Goal: Task Accomplishment & Management: Use online tool/utility

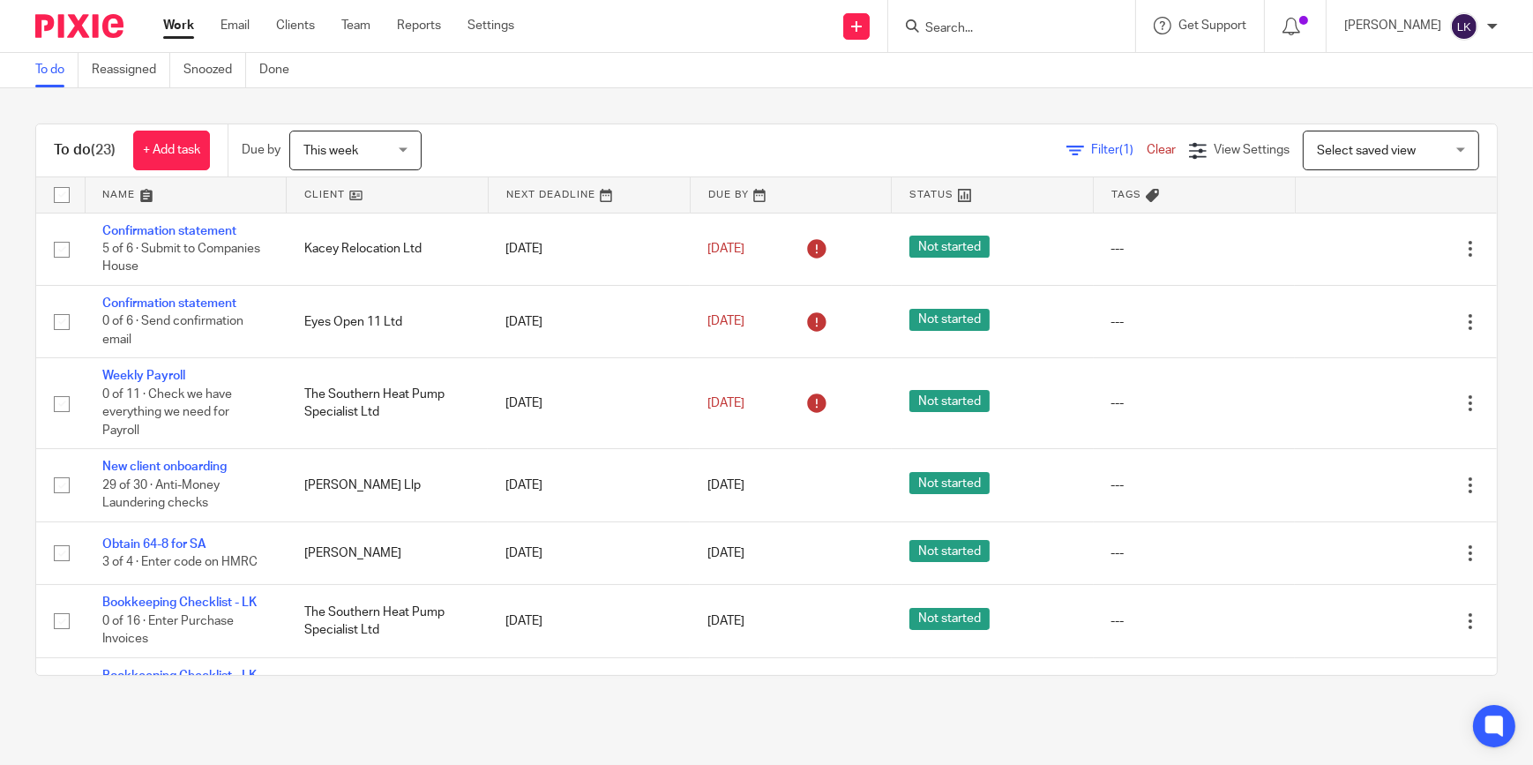
click at [982, 28] on input "Search" at bounding box center [1002, 29] width 159 height 16
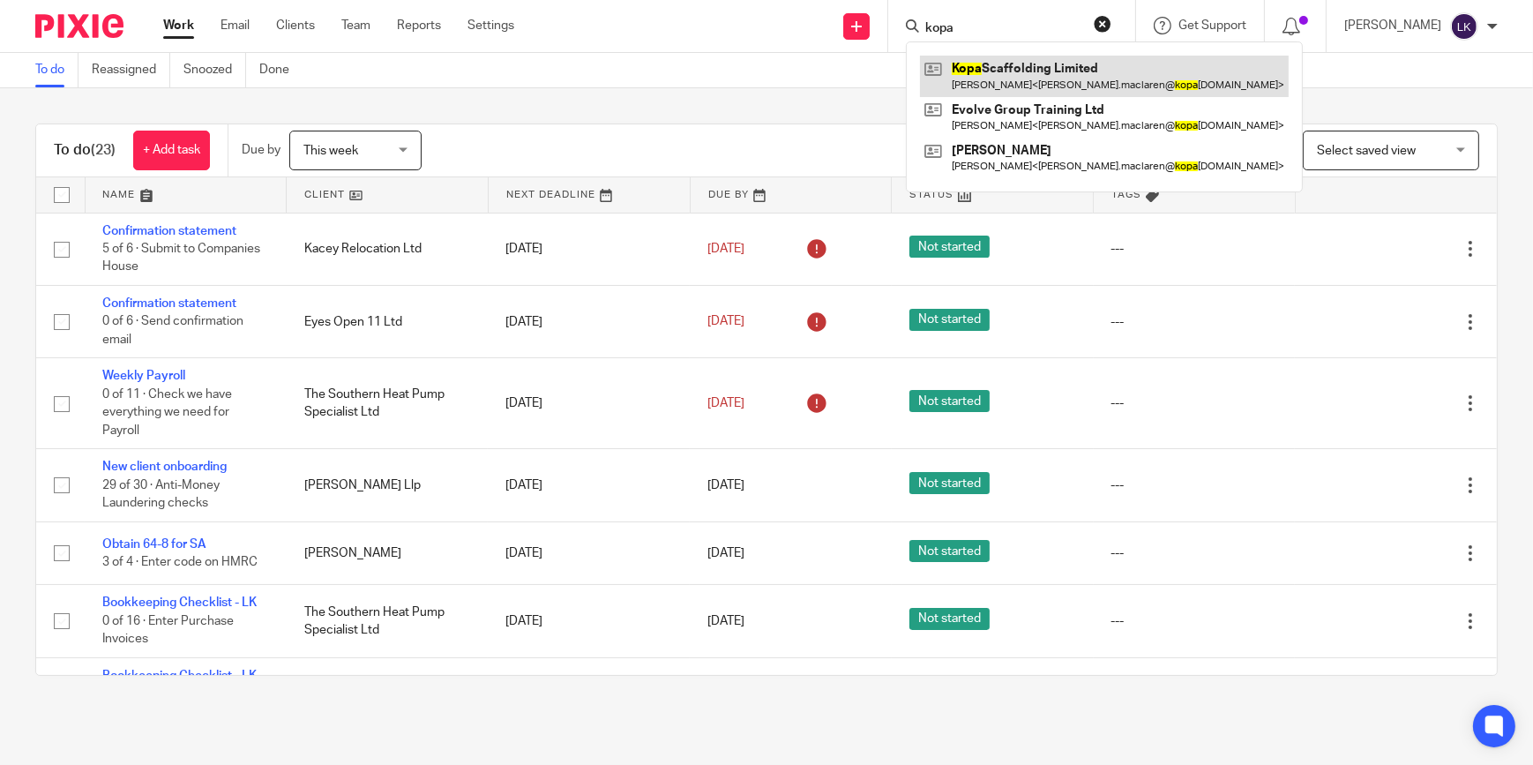
type input "kopa"
click at [1016, 71] on link at bounding box center [1104, 76] width 369 height 41
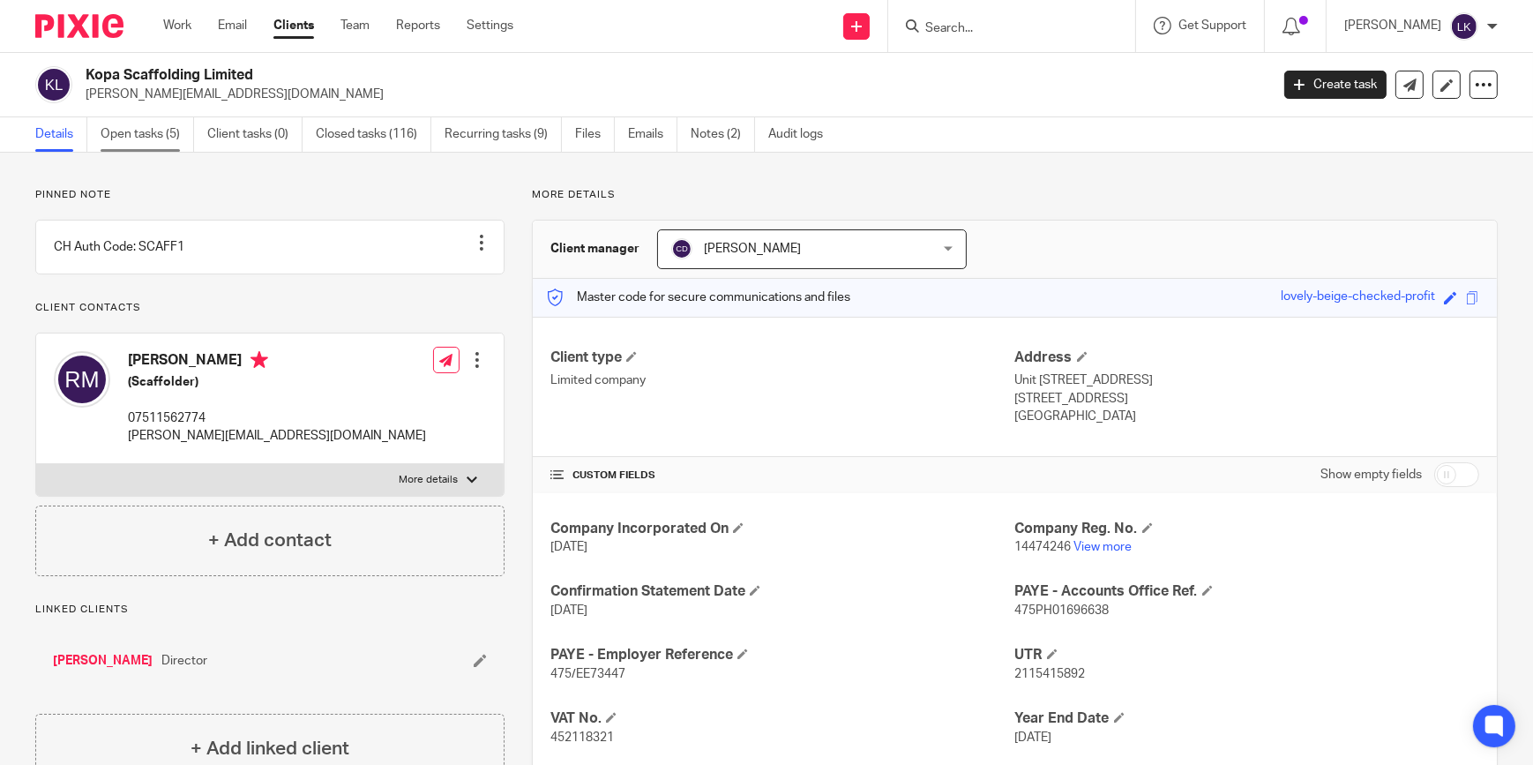
click at [161, 132] on link "Open tasks (5)" at bounding box center [147, 134] width 93 height 34
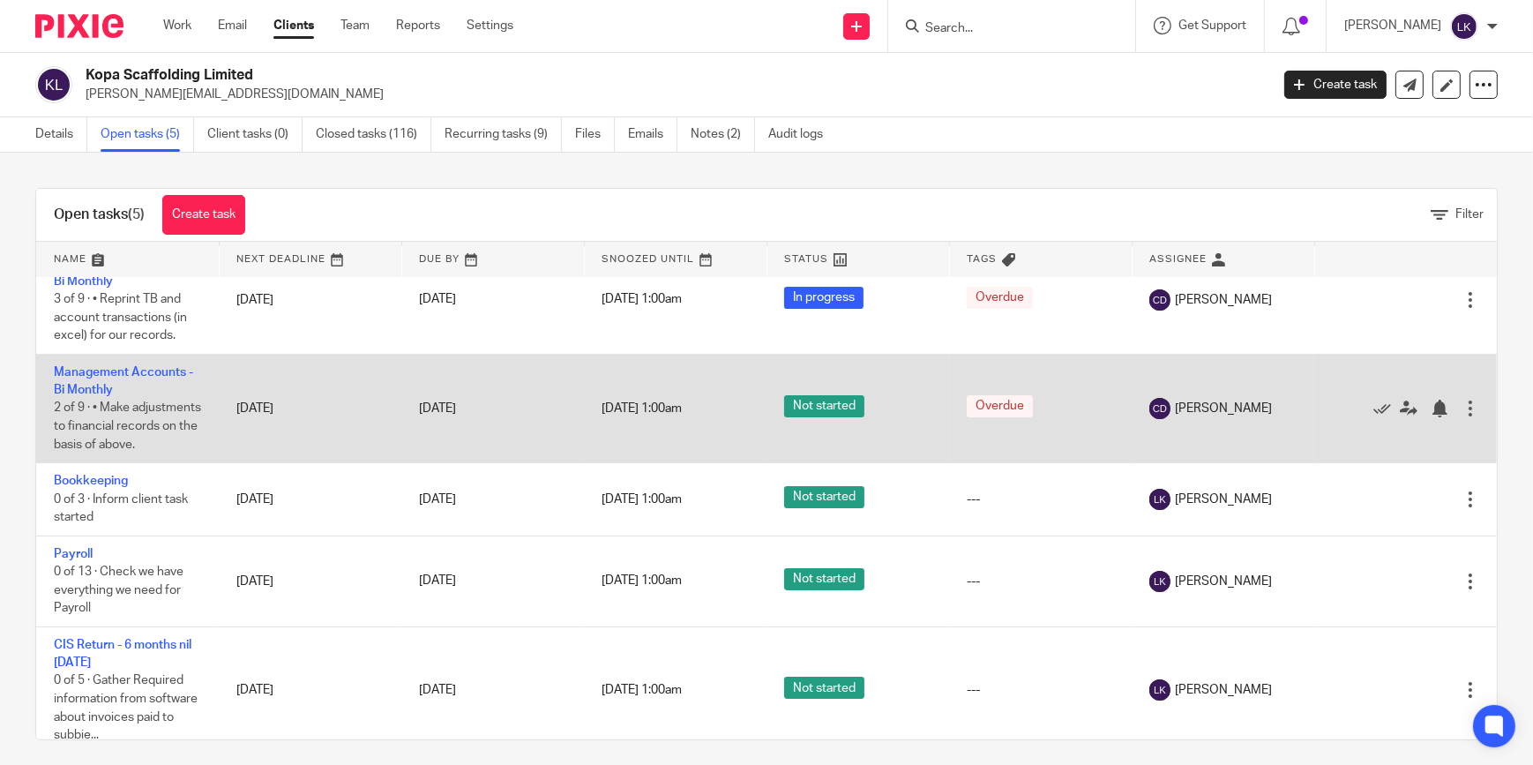
scroll to position [62, 0]
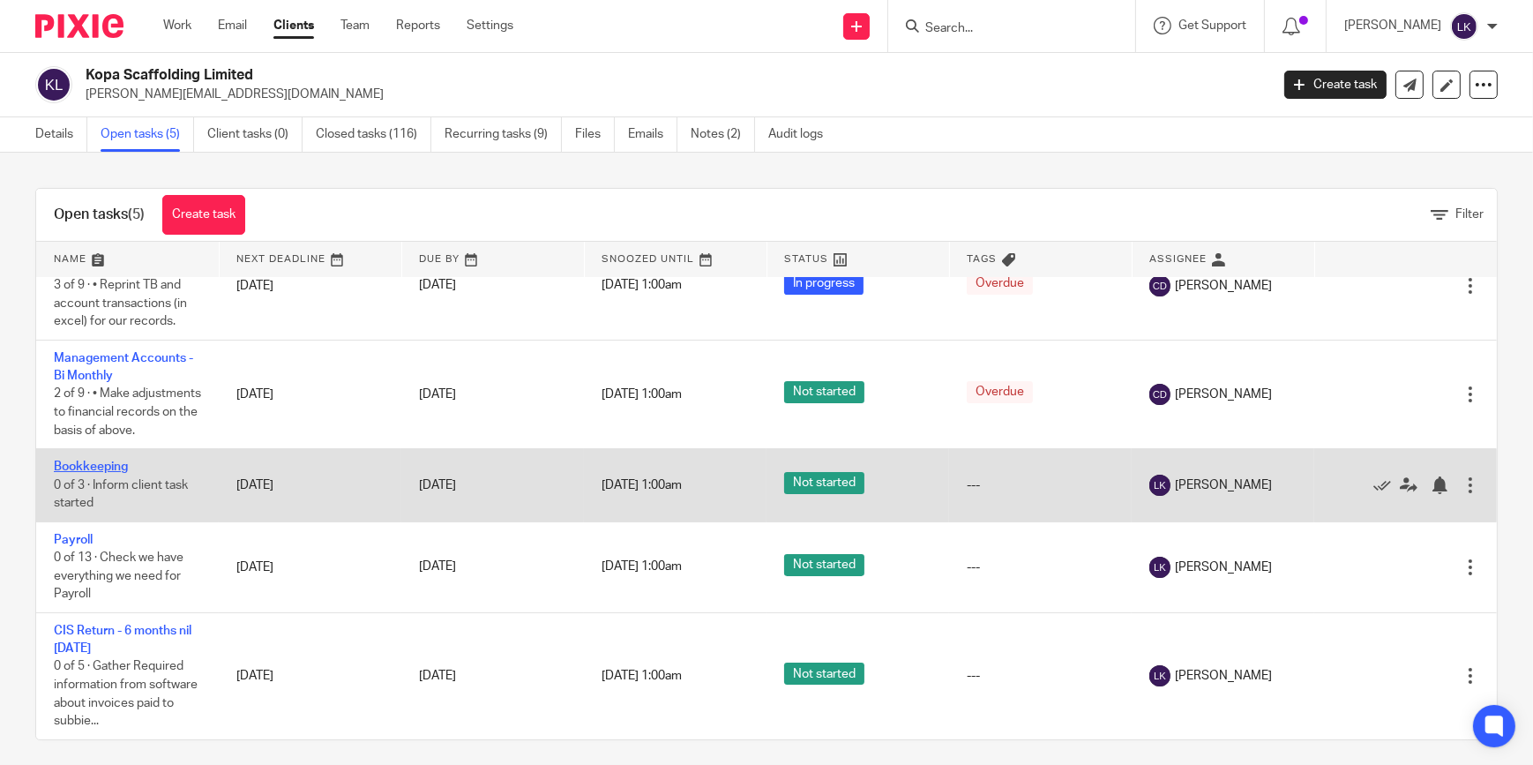
click at [100, 467] on link "Bookkeeping" at bounding box center [91, 466] width 74 height 12
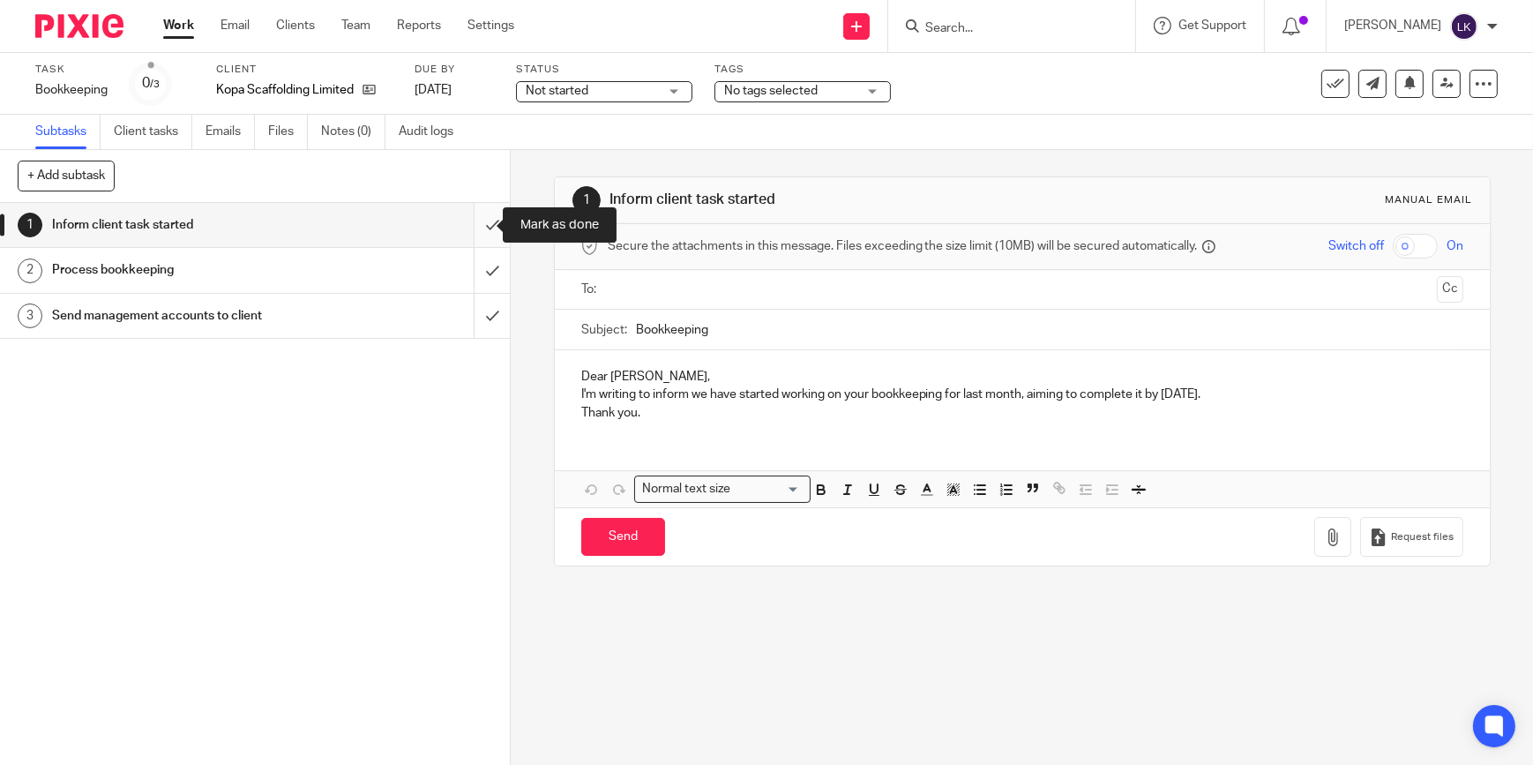
click at [477, 228] on input "submit" at bounding box center [255, 225] width 510 height 44
click at [476, 265] on input "submit" at bounding box center [255, 270] width 510 height 44
click at [481, 331] on input "submit" at bounding box center [255, 316] width 510 height 44
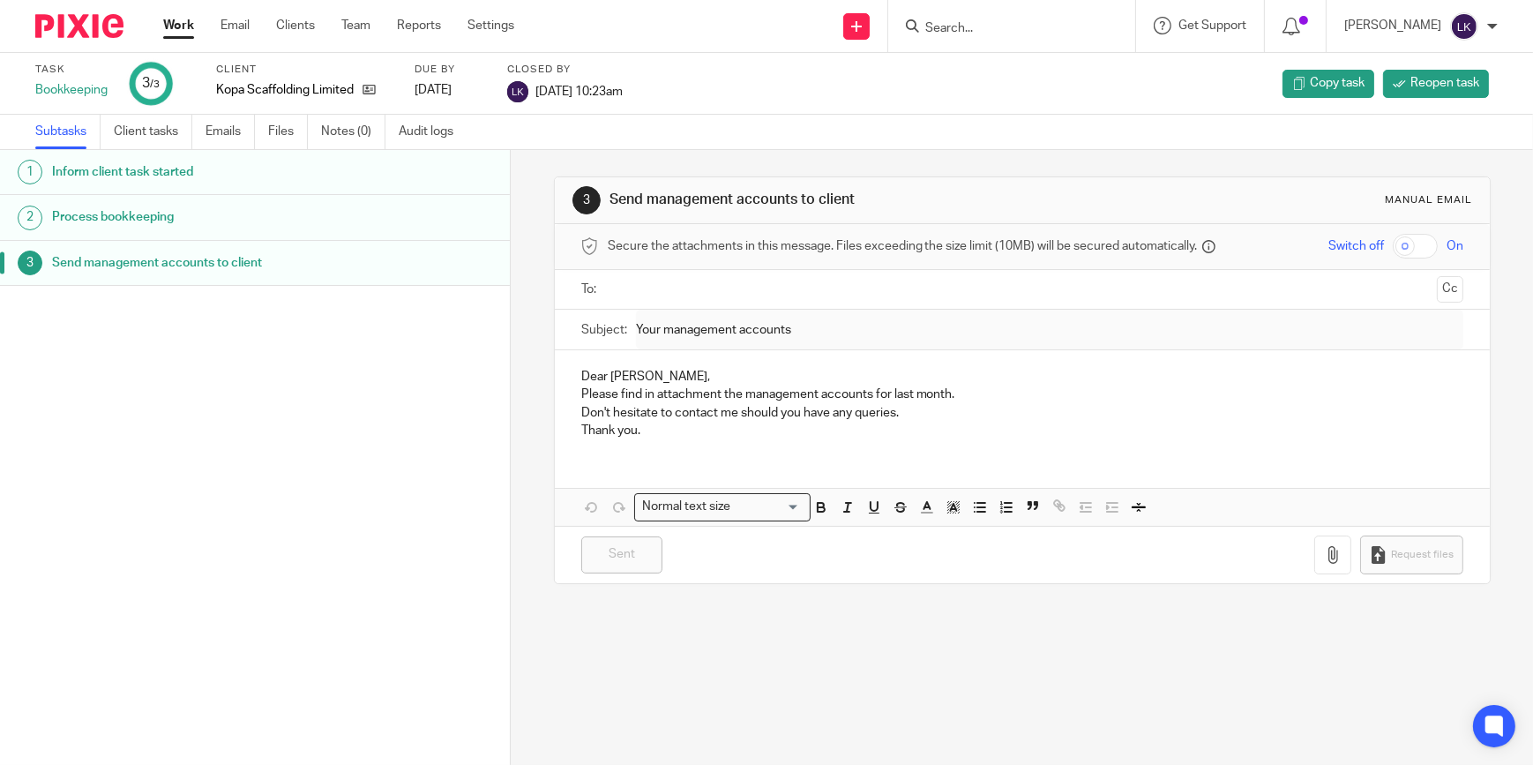
click at [953, 35] on input "Search" at bounding box center [1002, 29] width 159 height 16
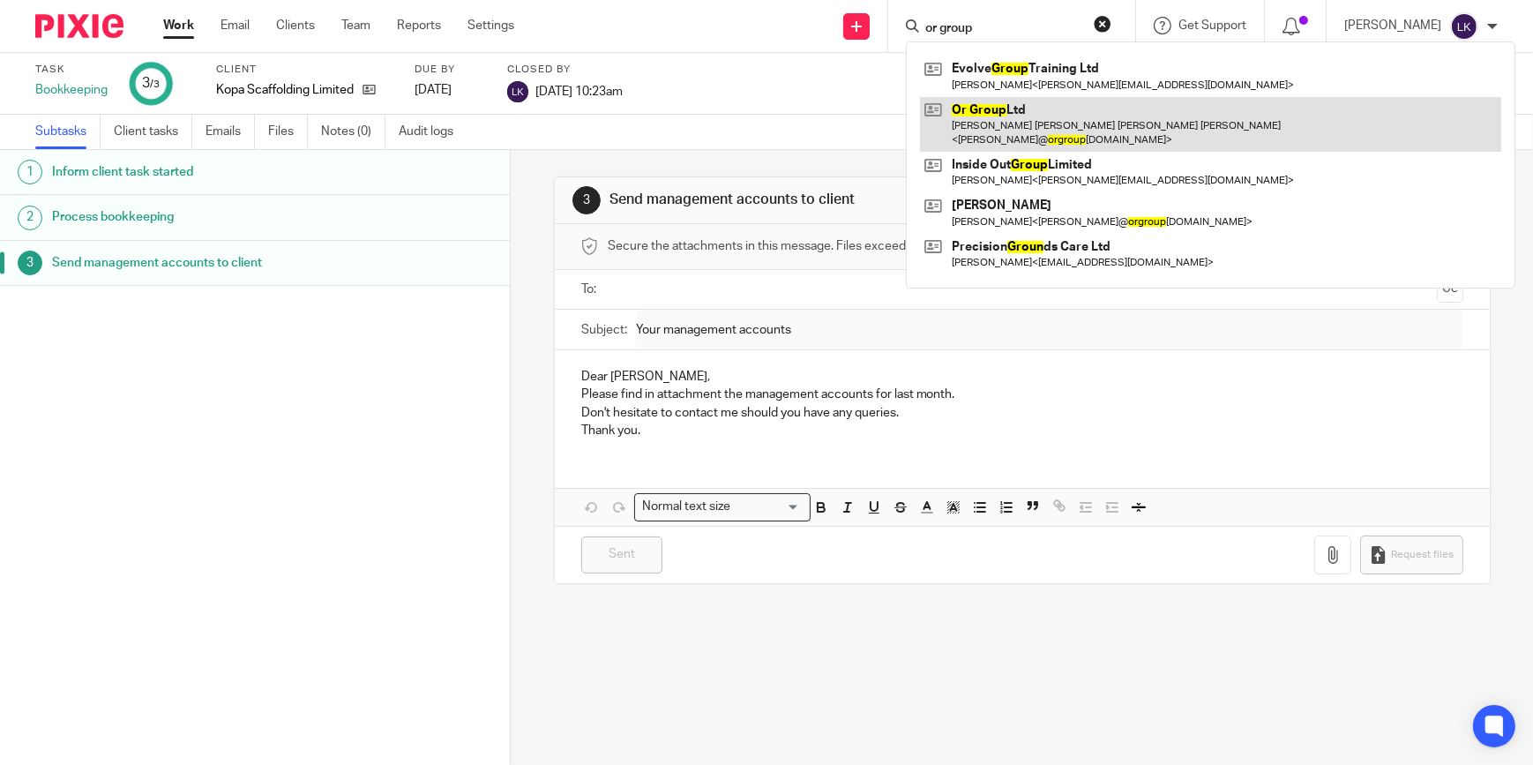
type input "or group"
click at [1000, 109] on link at bounding box center [1210, 124] width 581 height 55
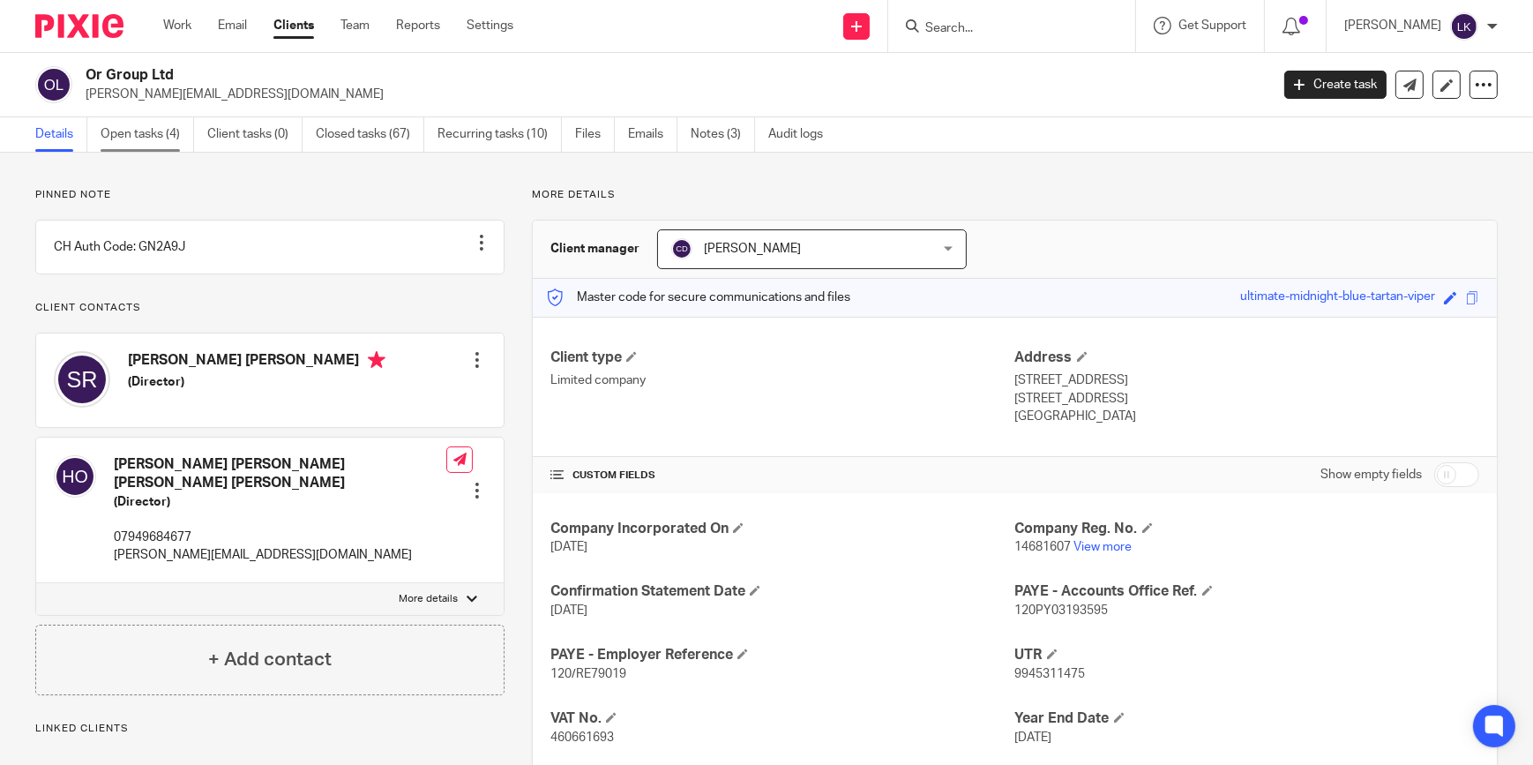
click at [165, 144] on link "Open tasks (4)" at bounding box center [147, 134] width 93 height 34
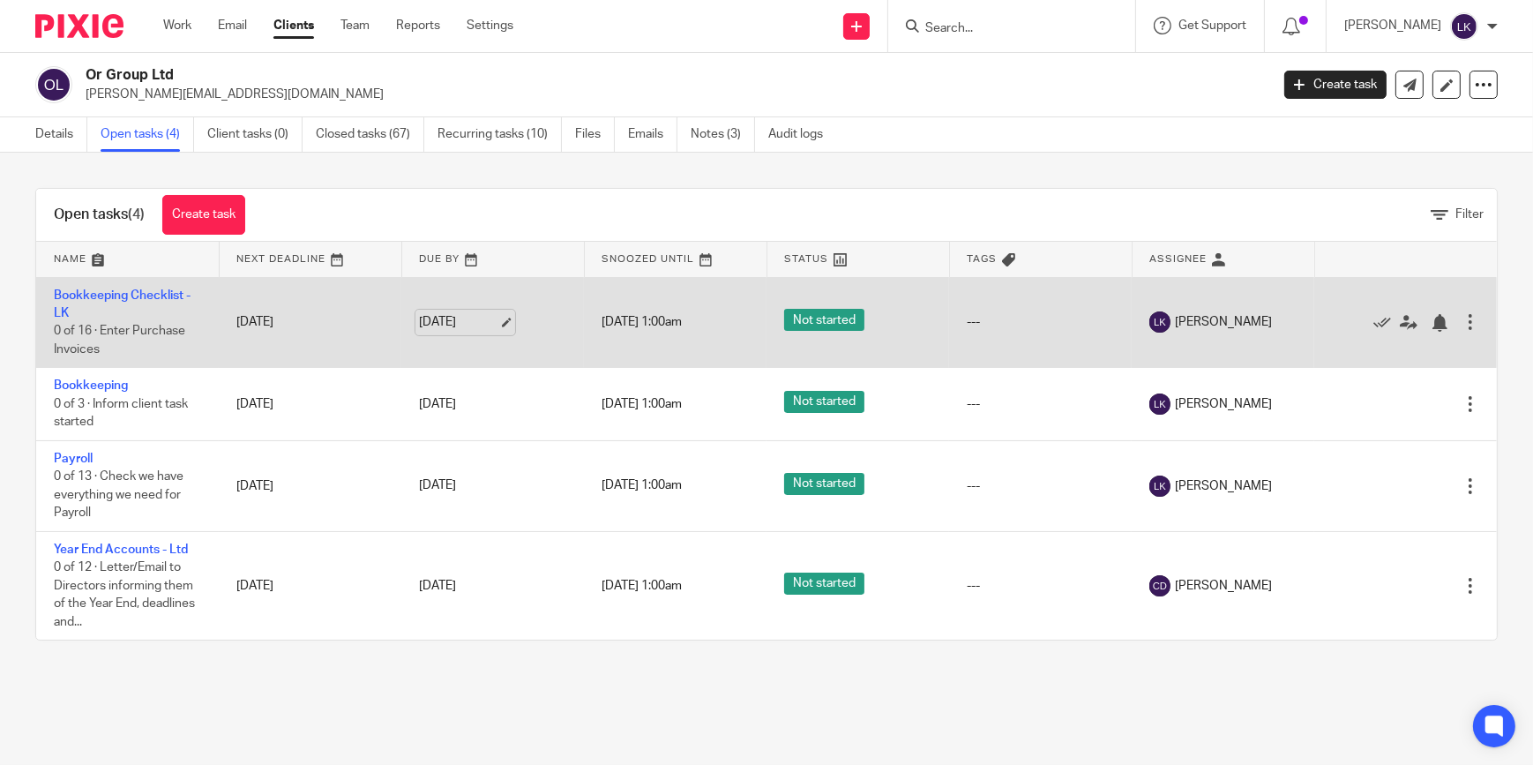
click at [495, 325] on link "15 Aug 2025" at bounding box center [458, 322] width 79 height 19
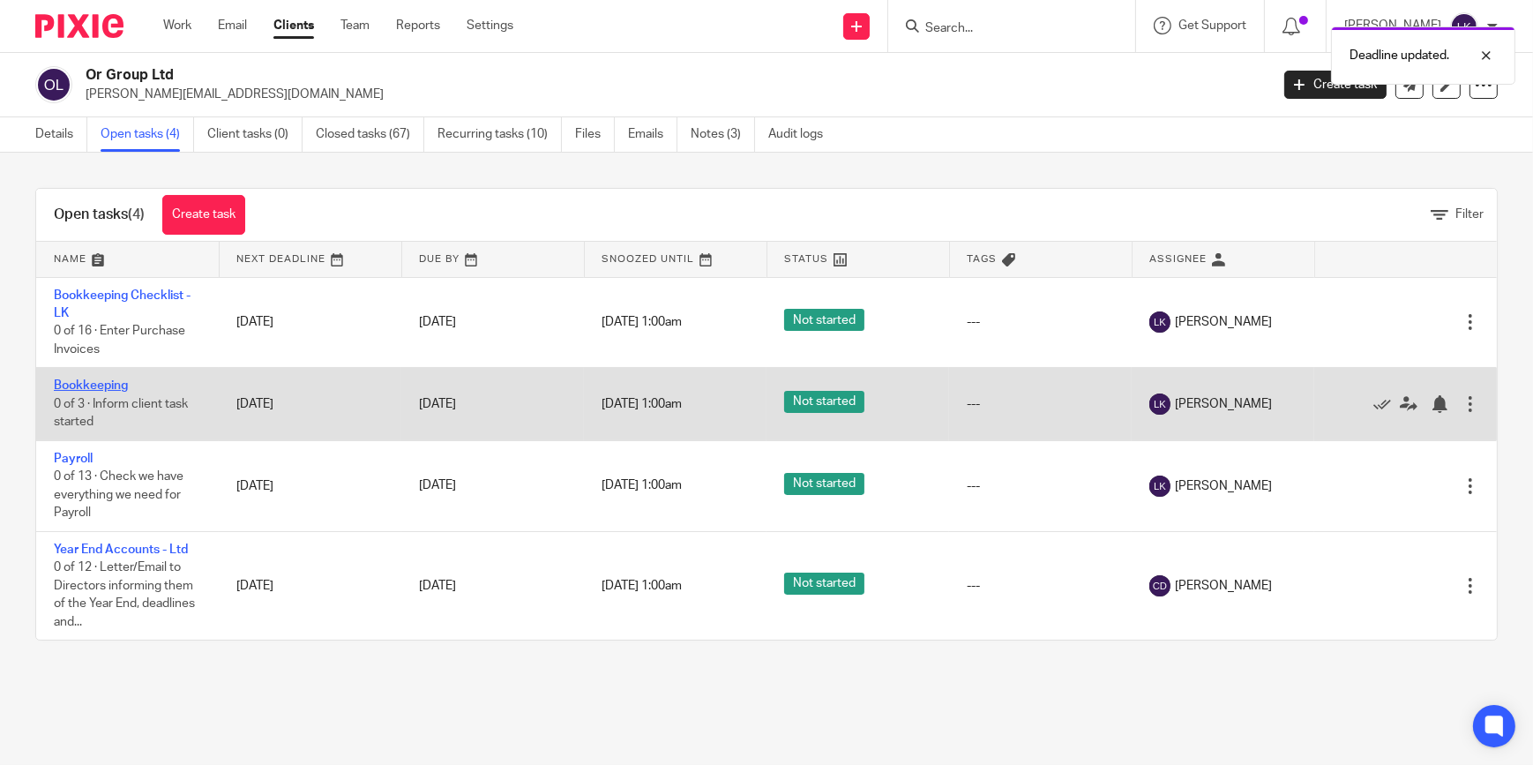
click at [113, 387] on link "Bookkeeping" at bounding box center [91, 385] width 74 height 12
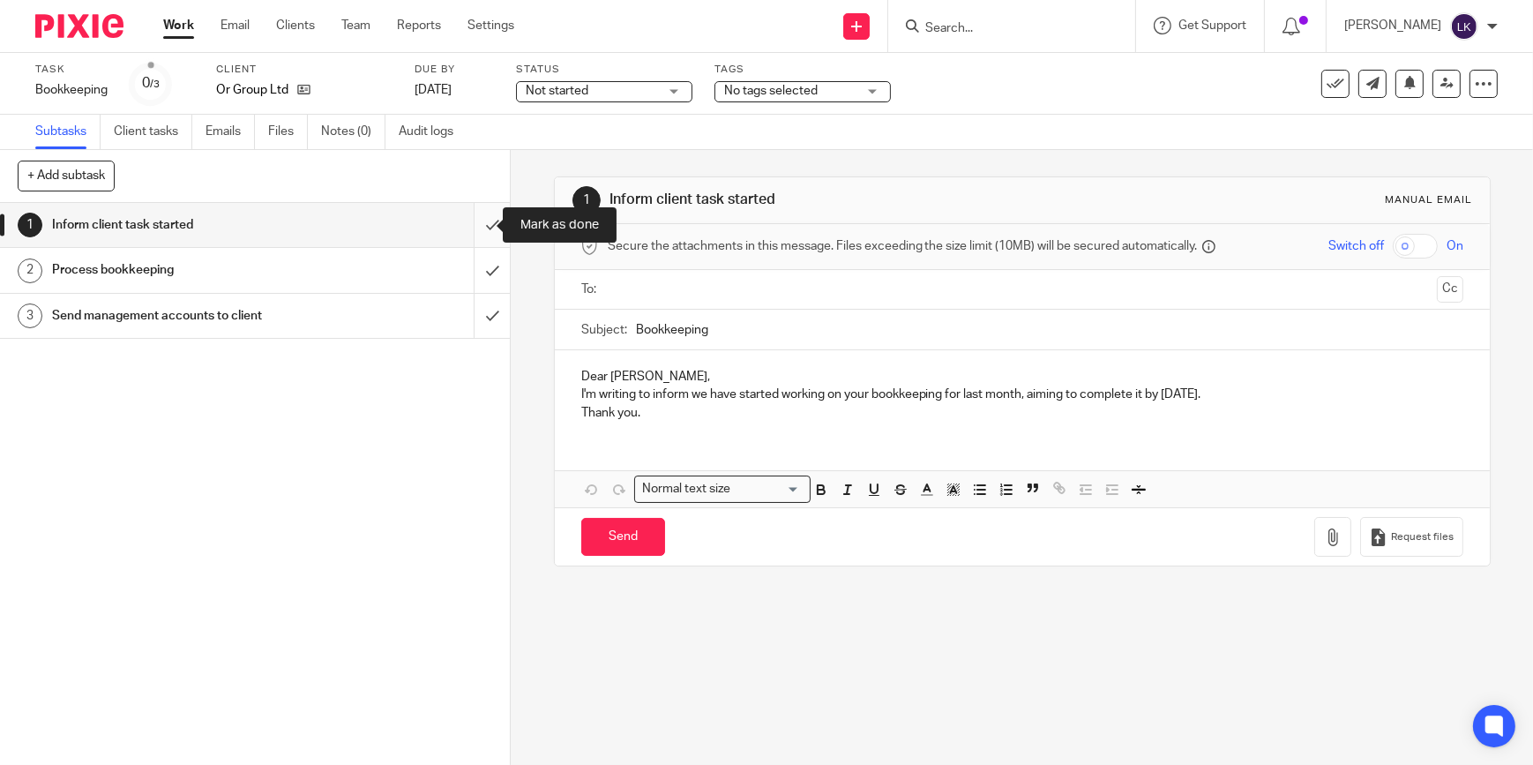
click at [470, 226] on input "submit" at bounding box center [255, 225] width 510 height 44
click at [475, 265] on input "submit" at bounding box center [255, 270] width 510 height 44
click at [478, 318] on input "submit" at bounding box center [255, 316] width 510 height 44
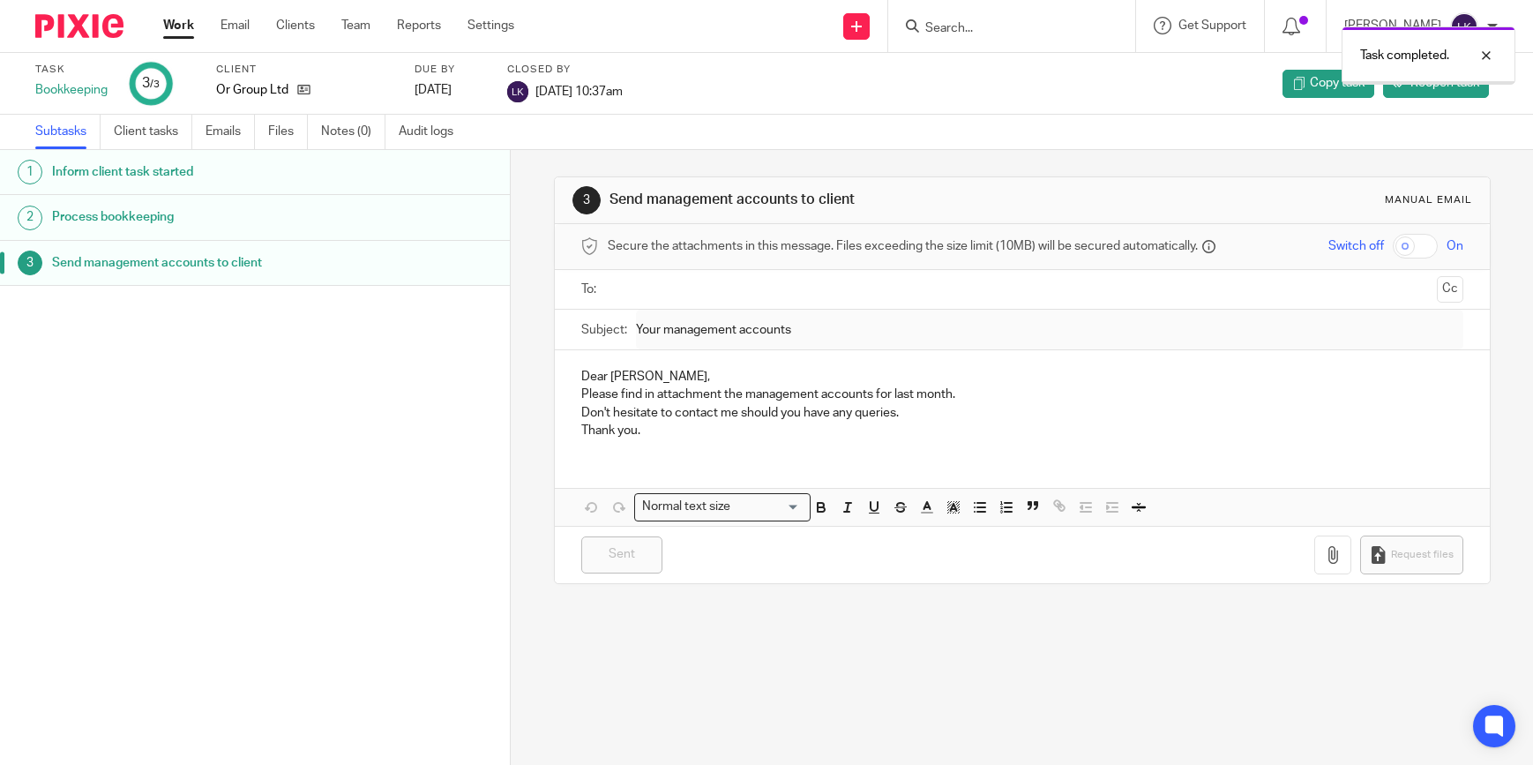
click at [178, 30] on link "Work" at bounding box center [178, 26] width 31 height 18
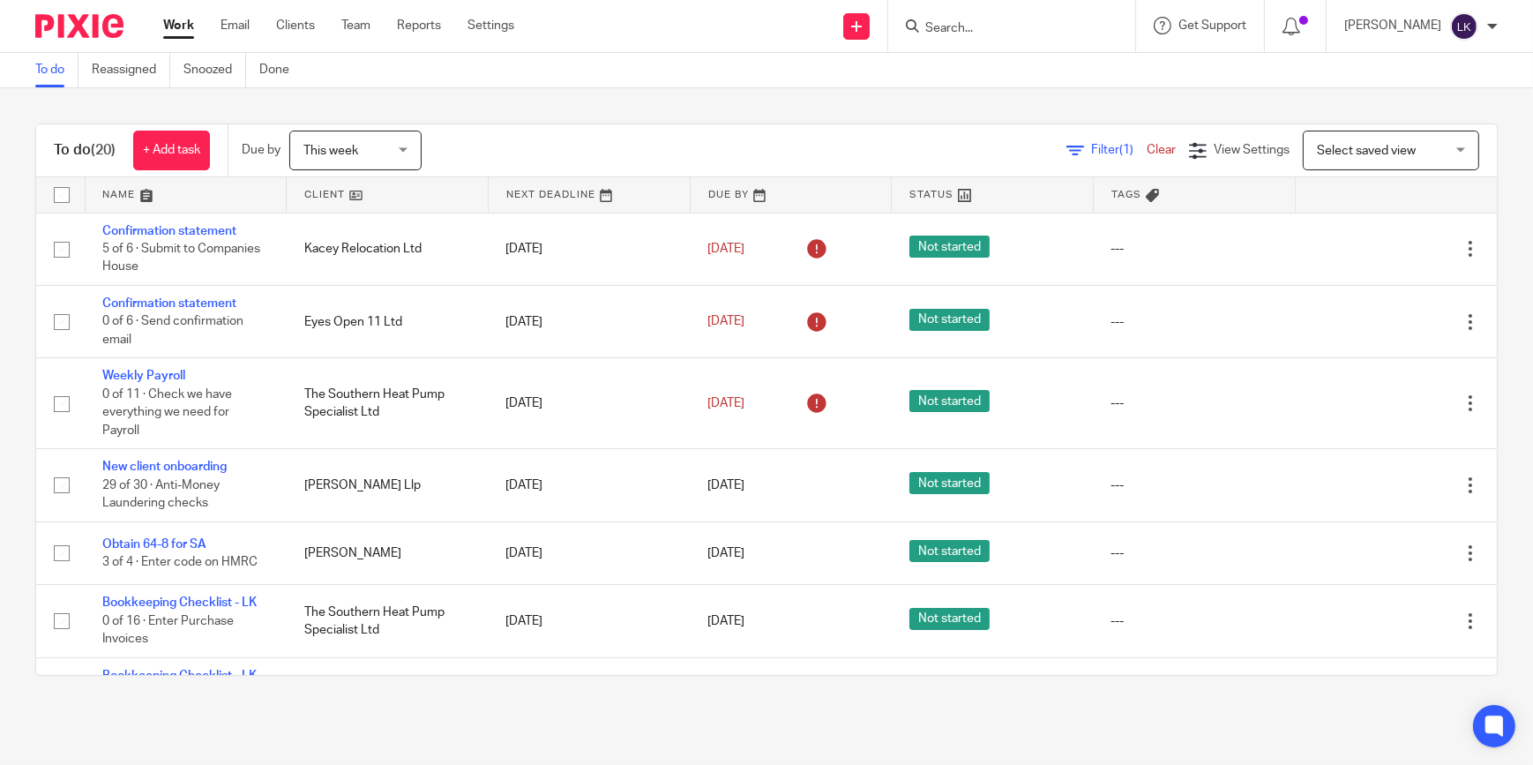
click at [998, 25] on input "Search" at bounding box center [1002, 29] width 159 height 16
type input "import"
click at [1002, 79] on link at bounding box center [1069, 76] width 298 height 41
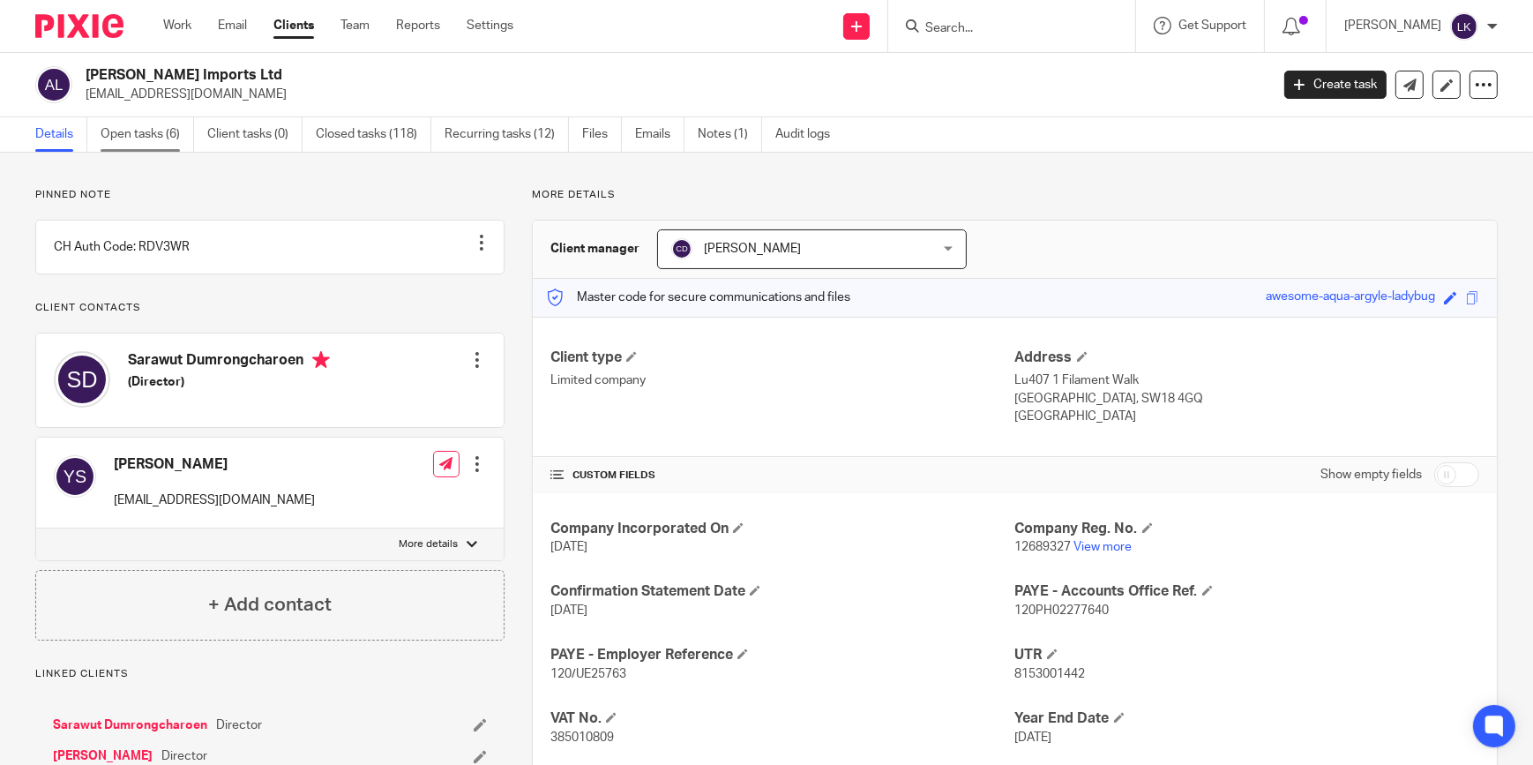
click at [139, 131] on link "Open tasks (6)" at bounding box center [147, 134] width 93 height 34
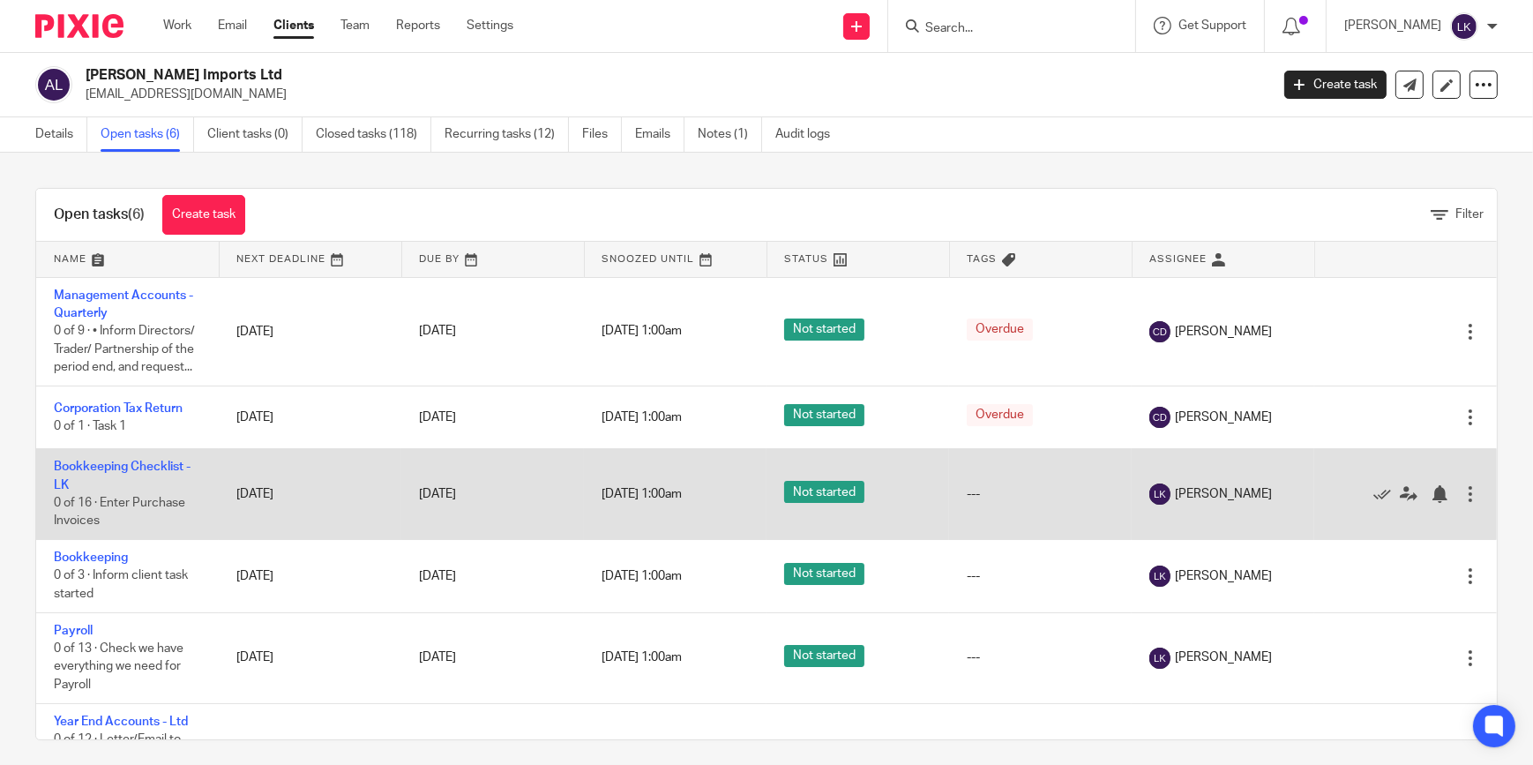
scroll to position [71, 0]
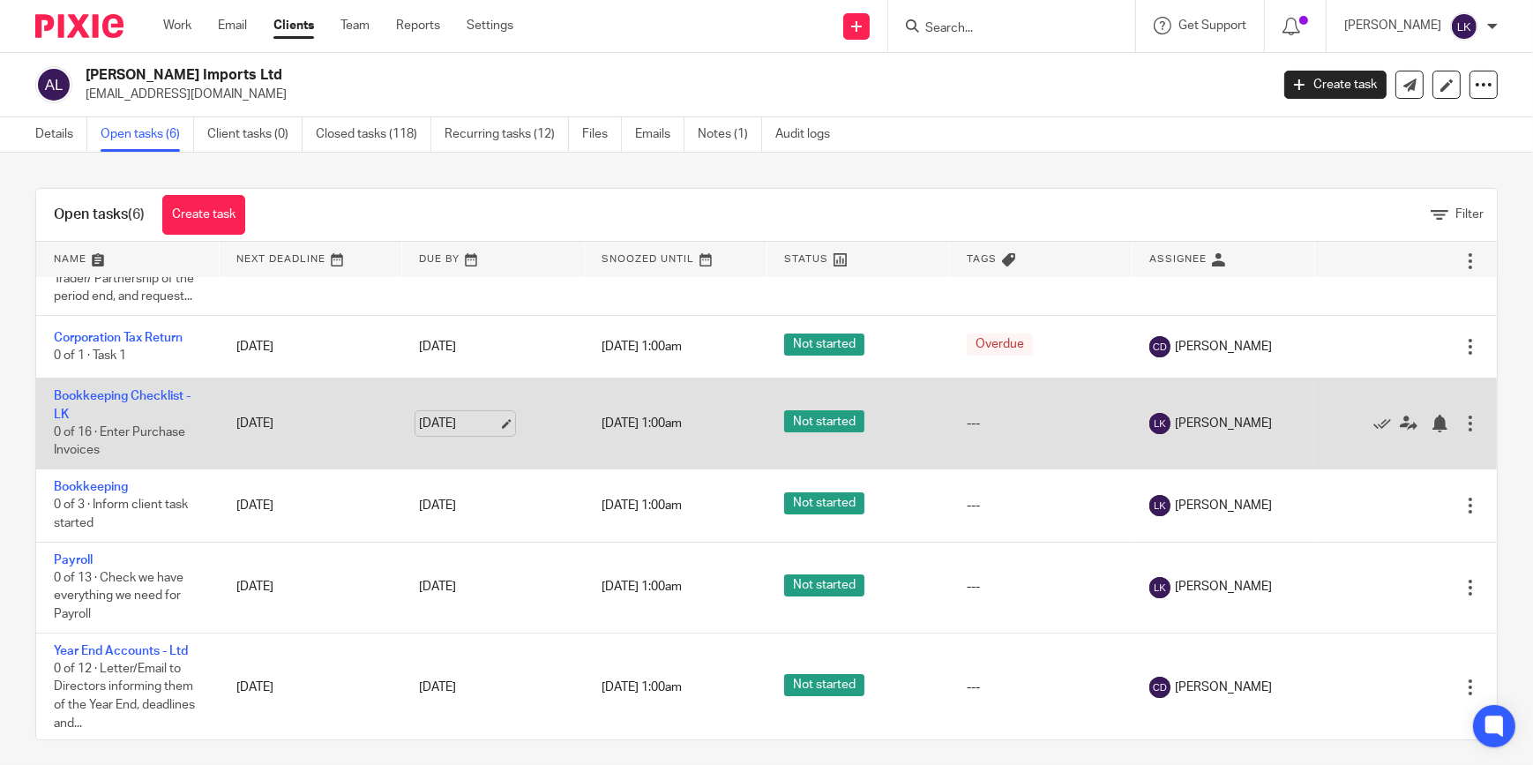
click at [482, 419] on link "15 Aug 2025" at bounding box center [458, 424] width 79 height 19
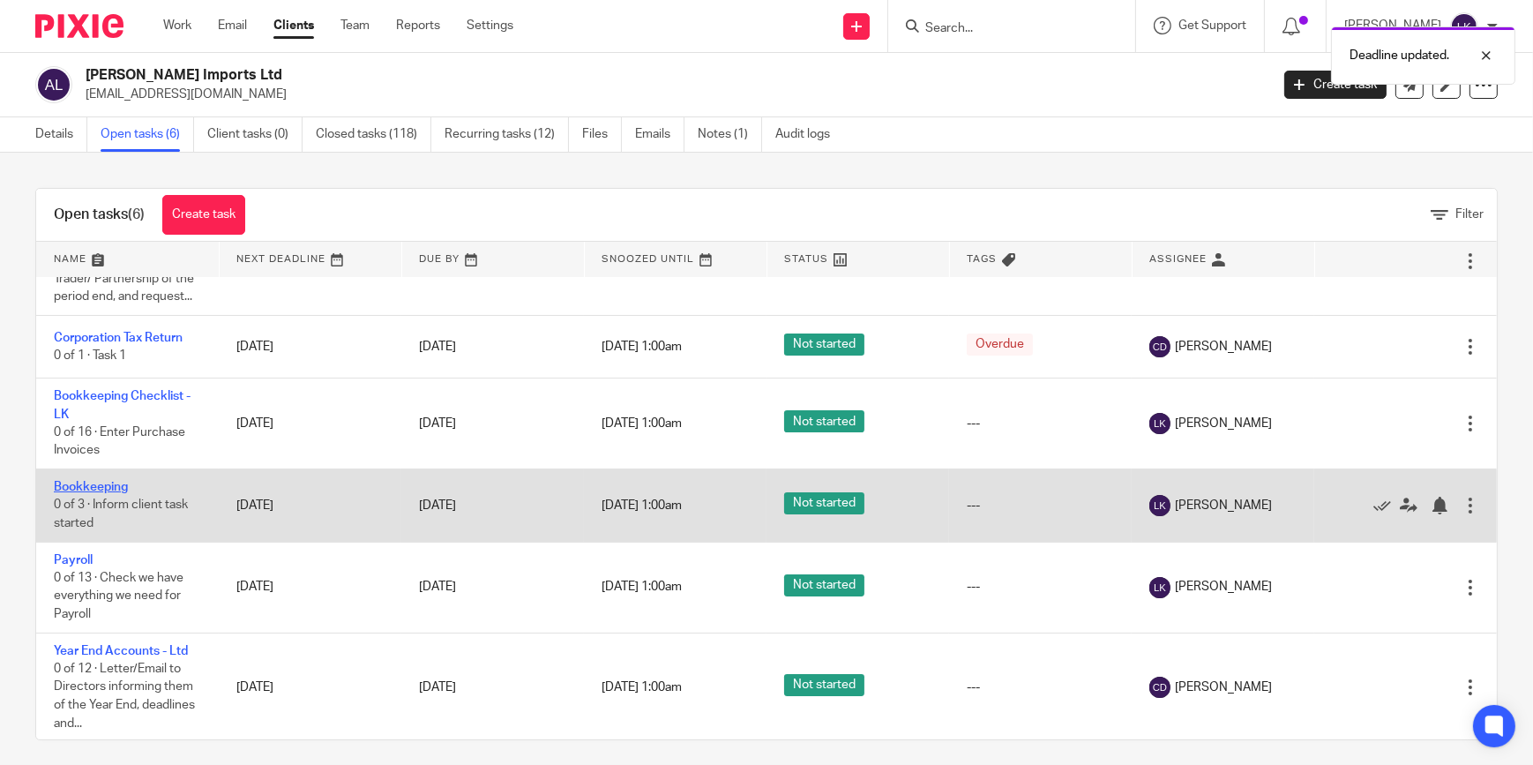
click at [101, 485] on link "Bookkeeping" at bounding box center [91, 487] width 74 height 12
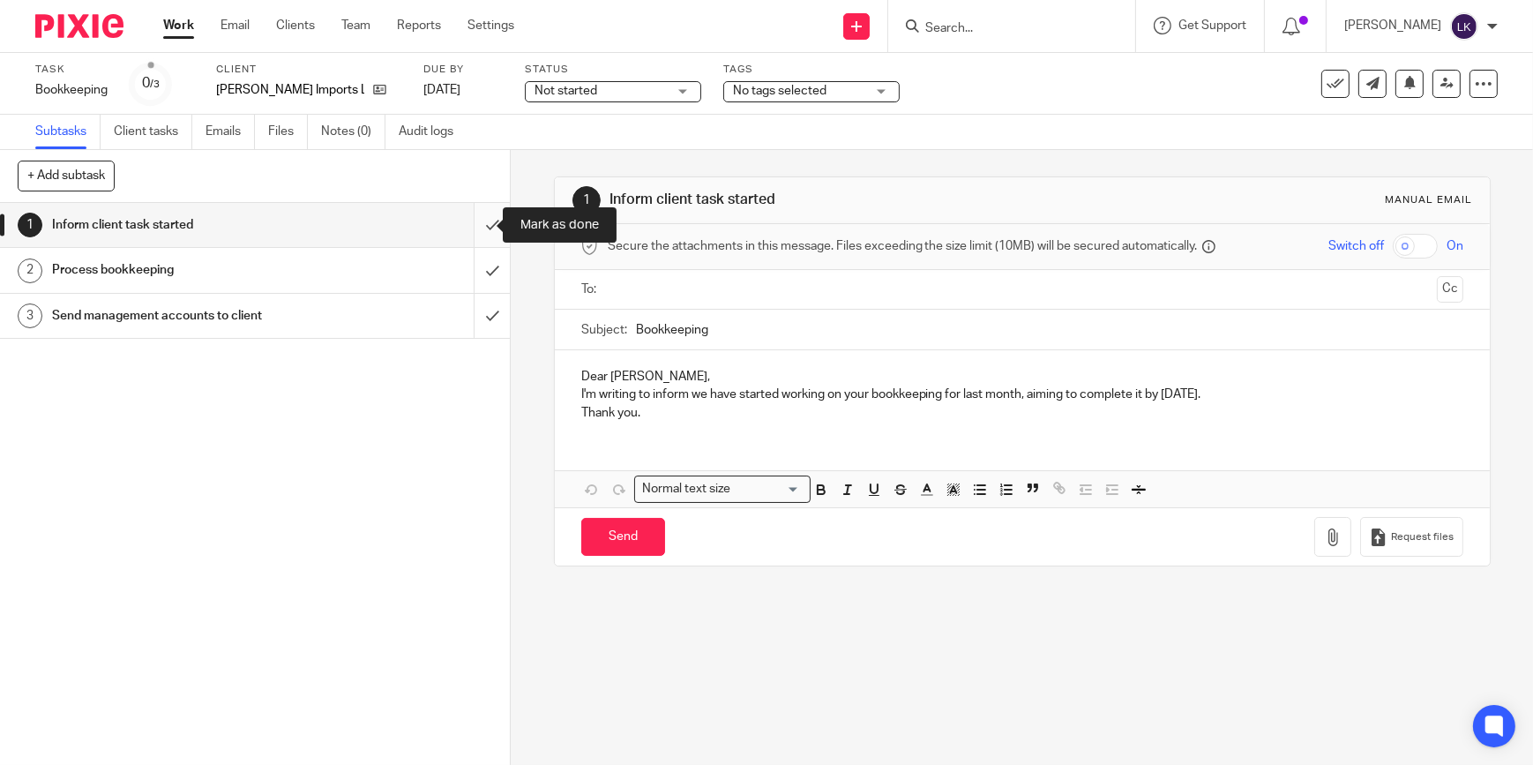
click at [476, 233] on input "submit" at bounding box center [255, 225] width 510 height 44
click at [475, 259] on input "submit" at bounding box center [255, 270] width 510 height 44
click at [474, 298] on input "submit" at bounding box center [255, 316] width 510 height 44
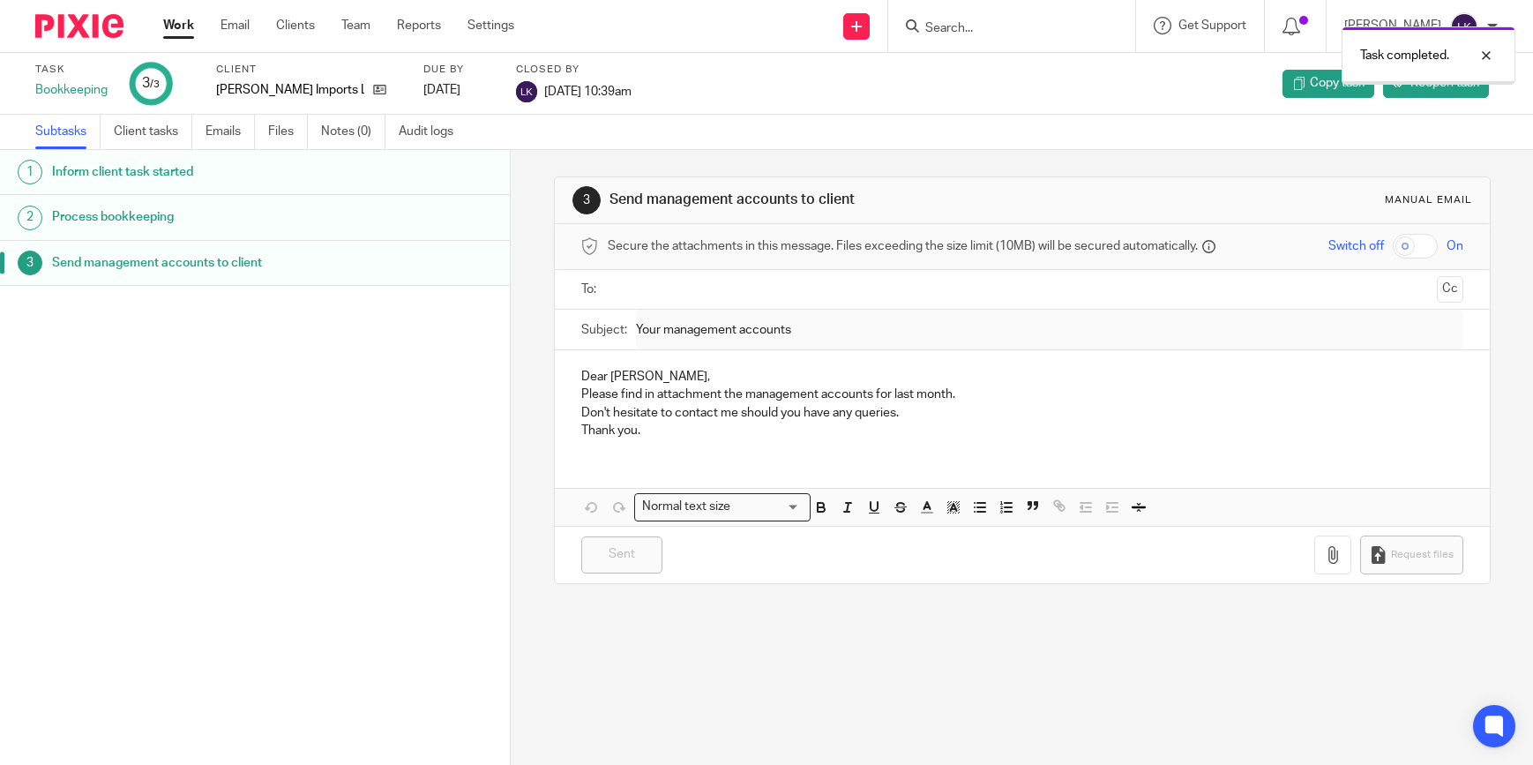
click at [175, 19] on link "Work" at bounding box center [178, 26] width 31 height 18
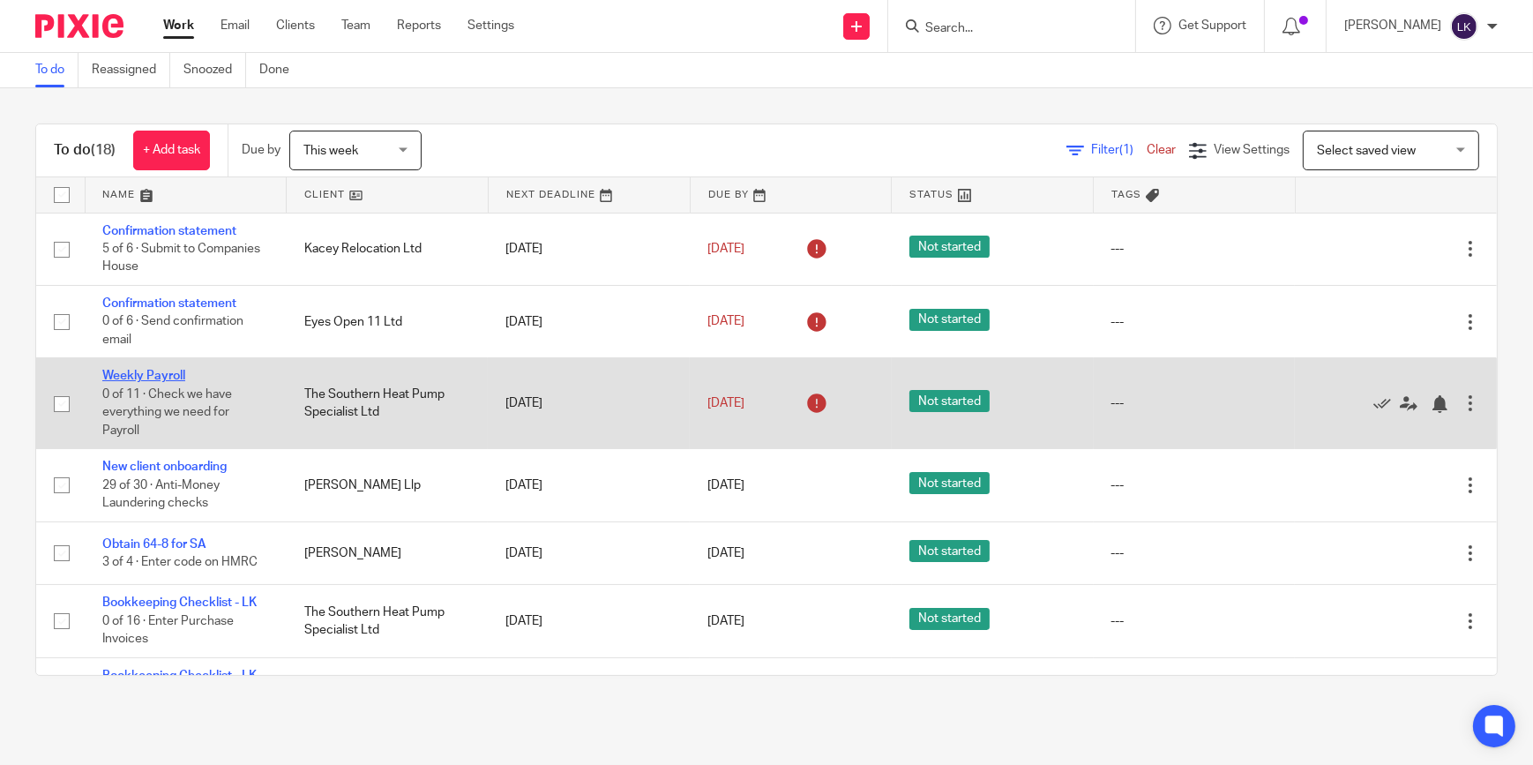
click at [173, 370] on link "Weekly Payroll" at bounding box center [143, 376] width 83 height 12
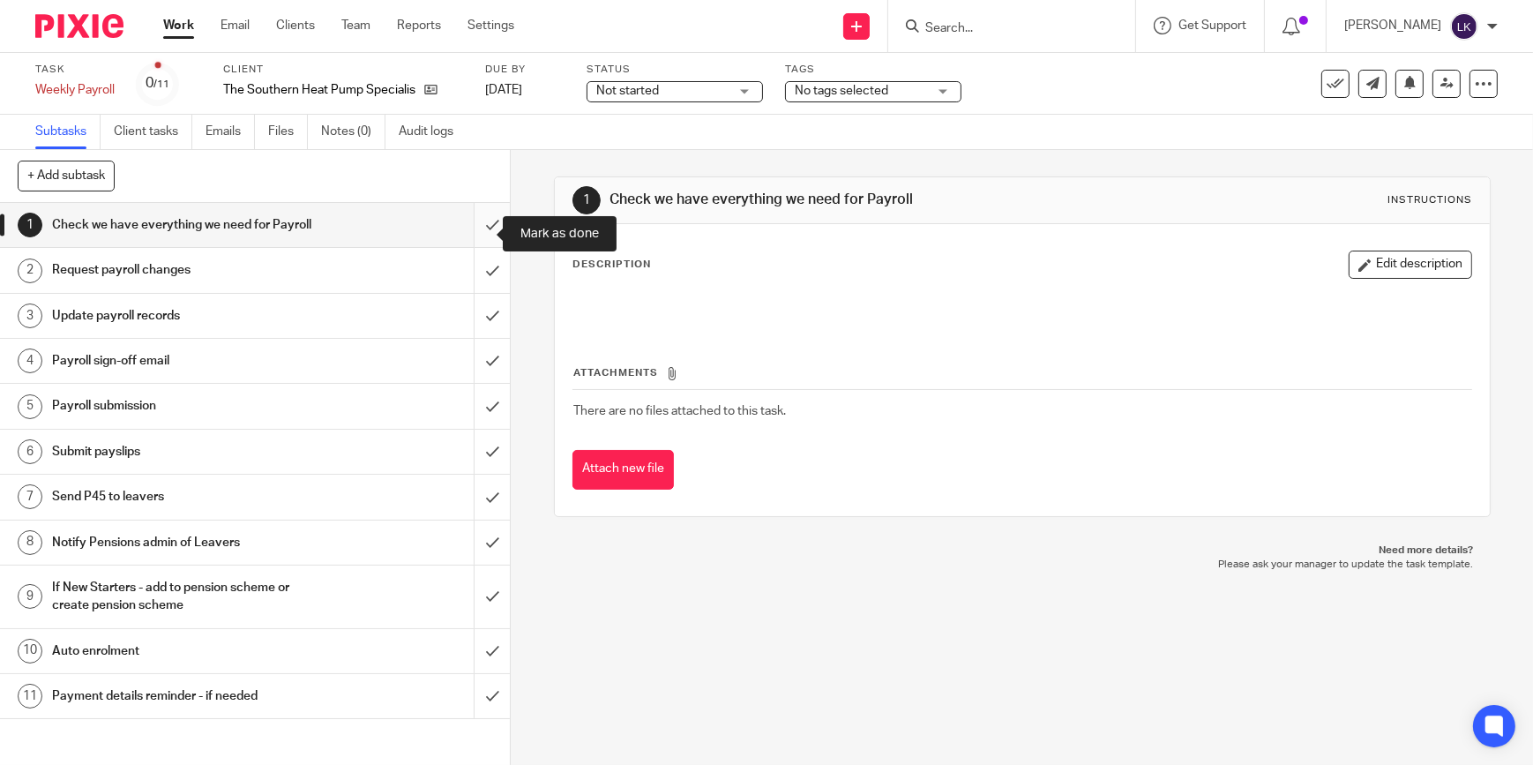
click at [475, 230] on input "submit" at bounding box center [255, 225] width 510 height 44
click at [475, 288] on input "submit" at bounding box center [255, 270] width 510 height 44
click at [476, 356] on input "submit" at bounding box center [255, 361] width 510 height 44
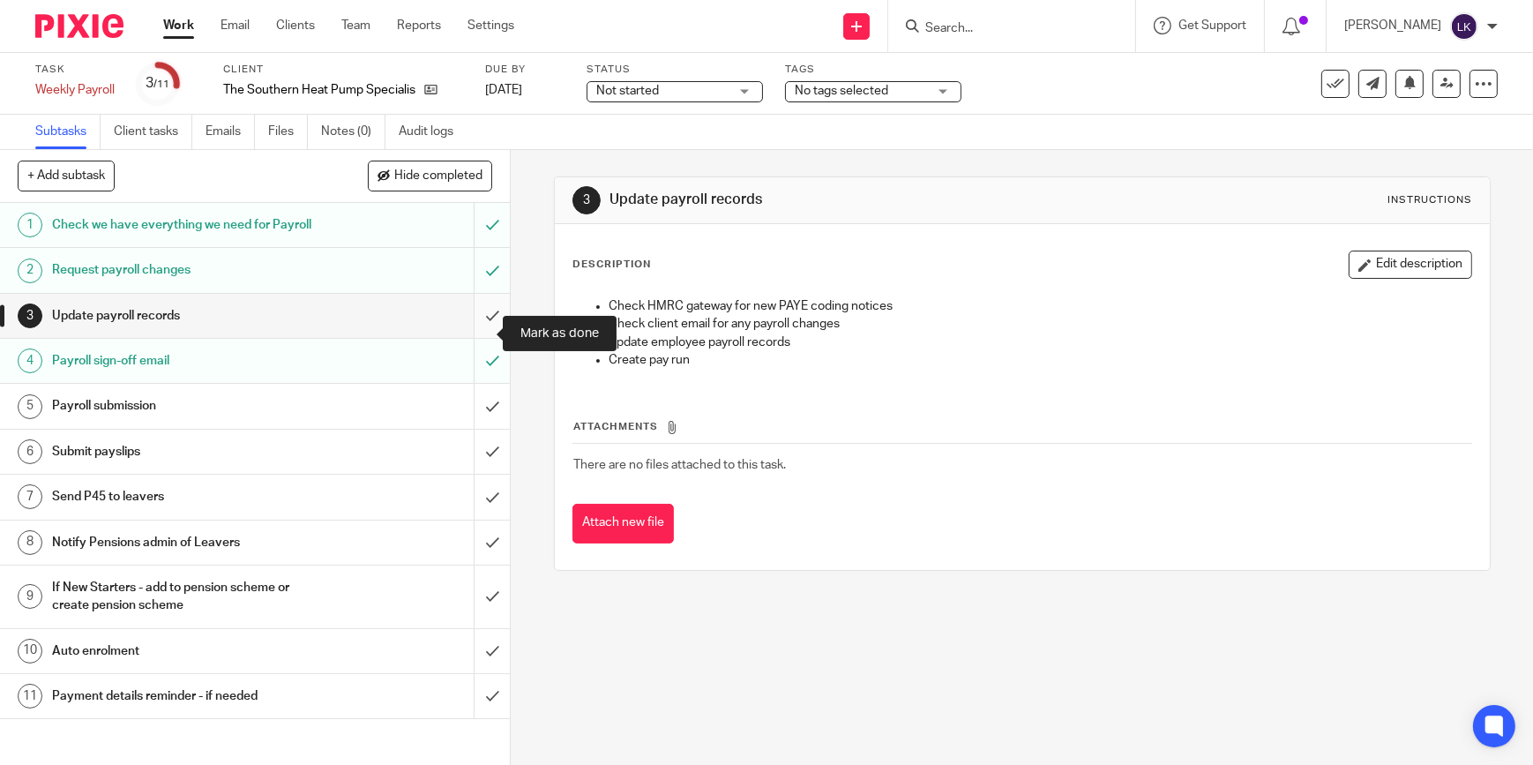
click at [484, 325] on input "submit" at bounding box center [255, 316] width 510 height 44
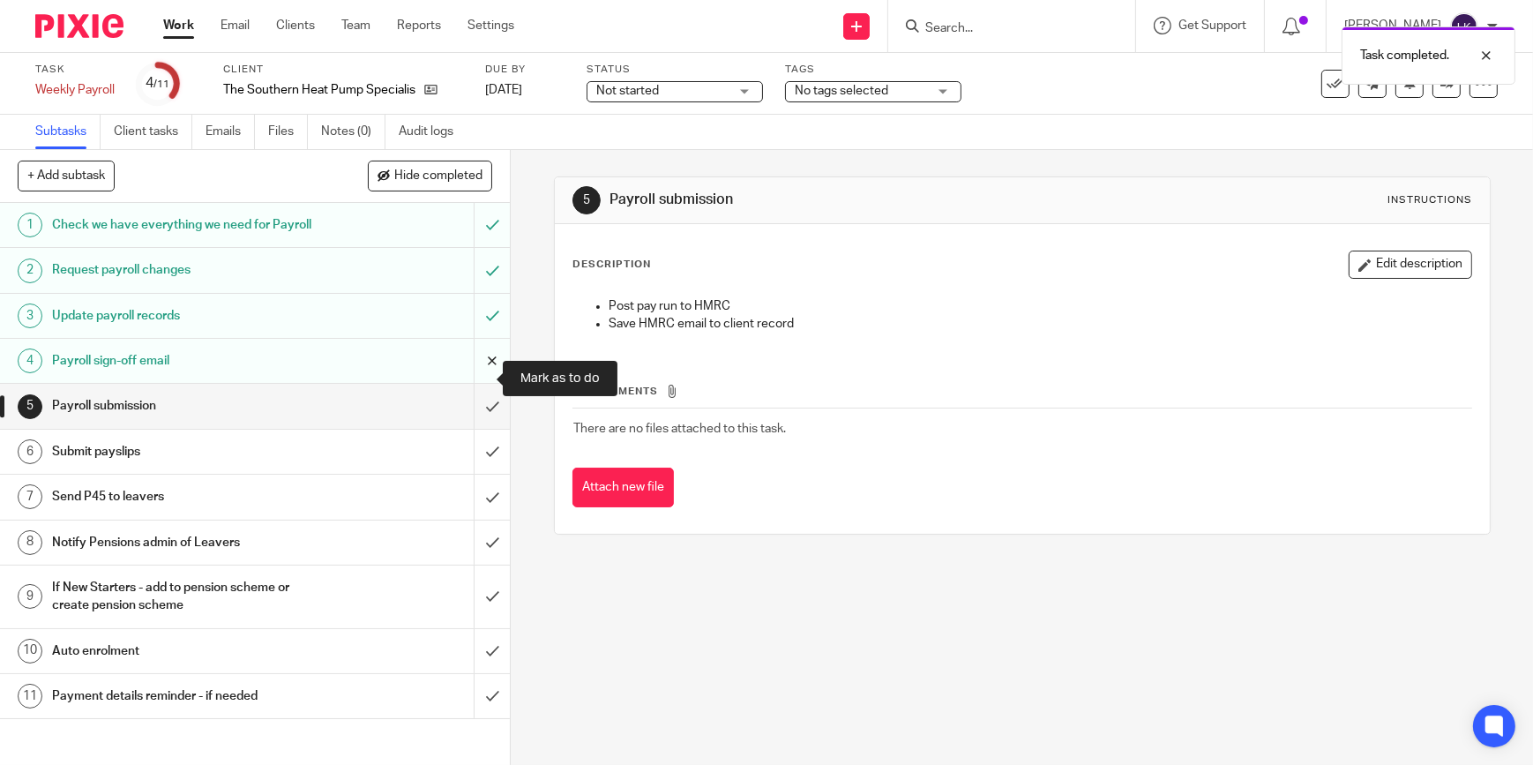
click at [477, 381] on input "submit" at bounding box center [255, 361] width 510 height 44
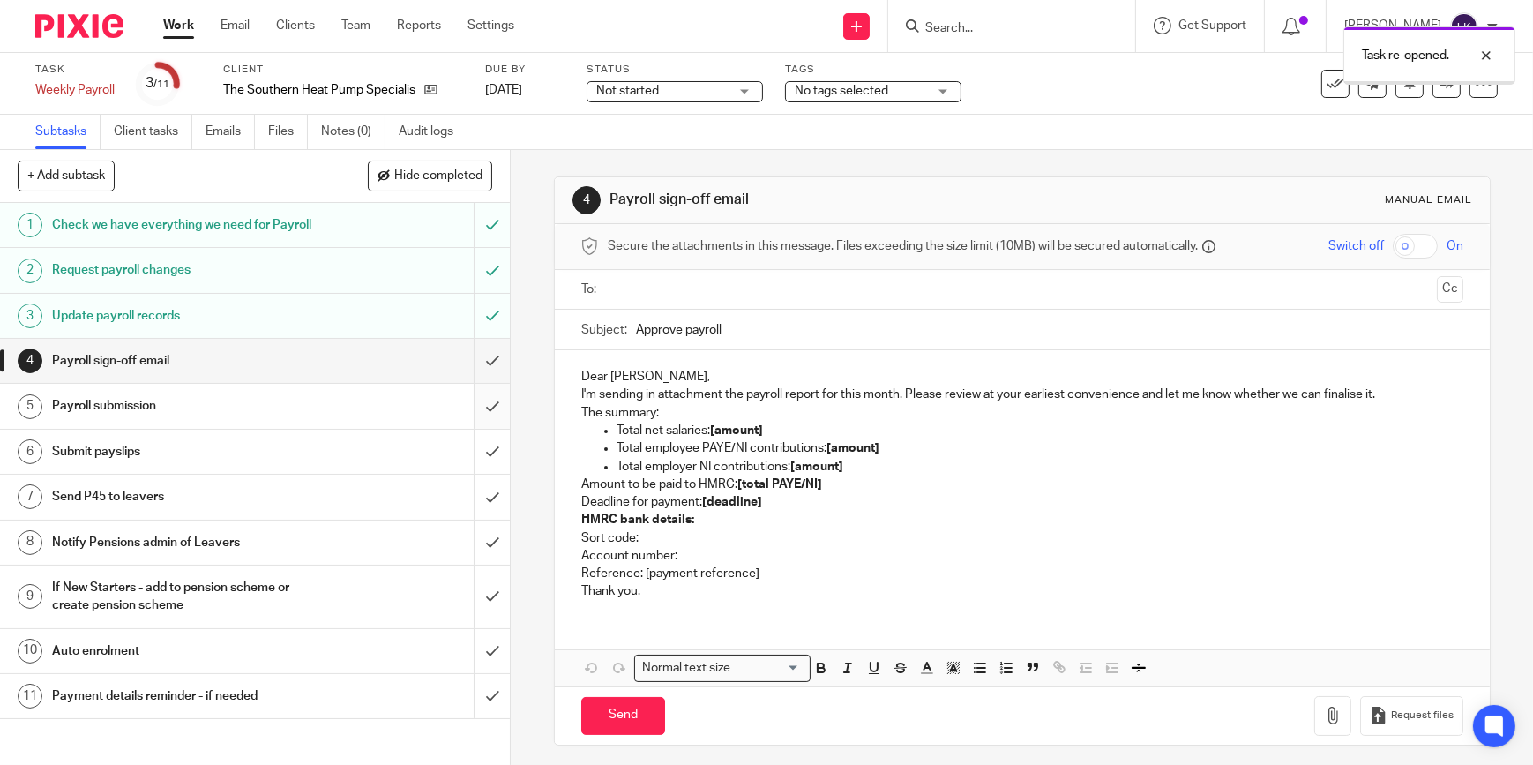
click at [476, 423] on input "submit" at bounding box center [255, 406] width 510 height 44
click at [474, 466] on input "submit" at bounding box center [255, 452] width 510 height 44
click at [475, 505] on input "submit" at bounding box center [255, 497] width 510 height 44
click at [472, 555] on input "submit" at bounding box center [255, 542] width 510 height 44
click at [485, 619] on input "submit" at bounding box center [255, 596] width 510 height 63
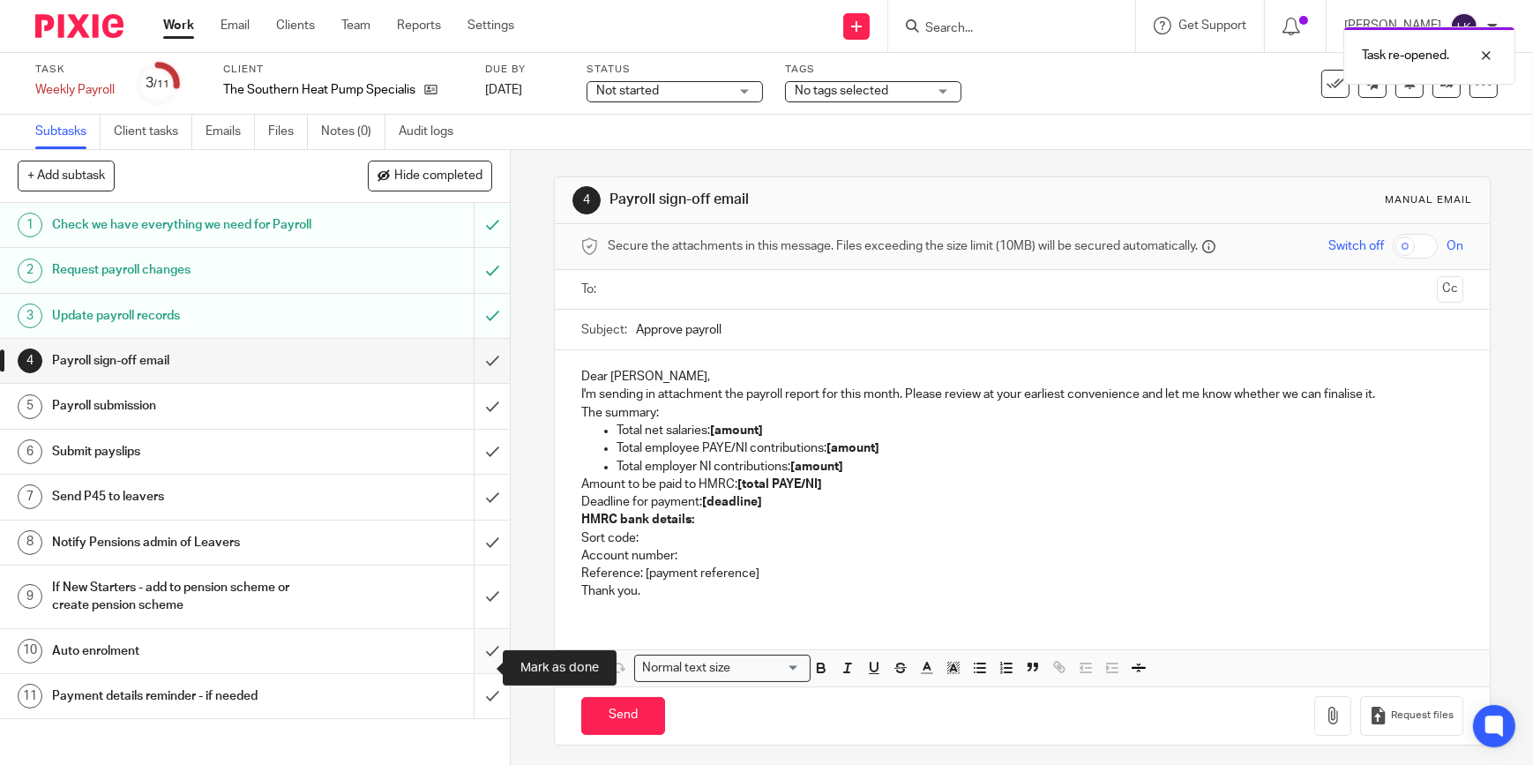
click at [475, 664] on input "submit" at bounding box center [255, 651] width 510 height 44
click at [475, 706] on input "submit" at bounding box center [255, 696] width 510 height 44
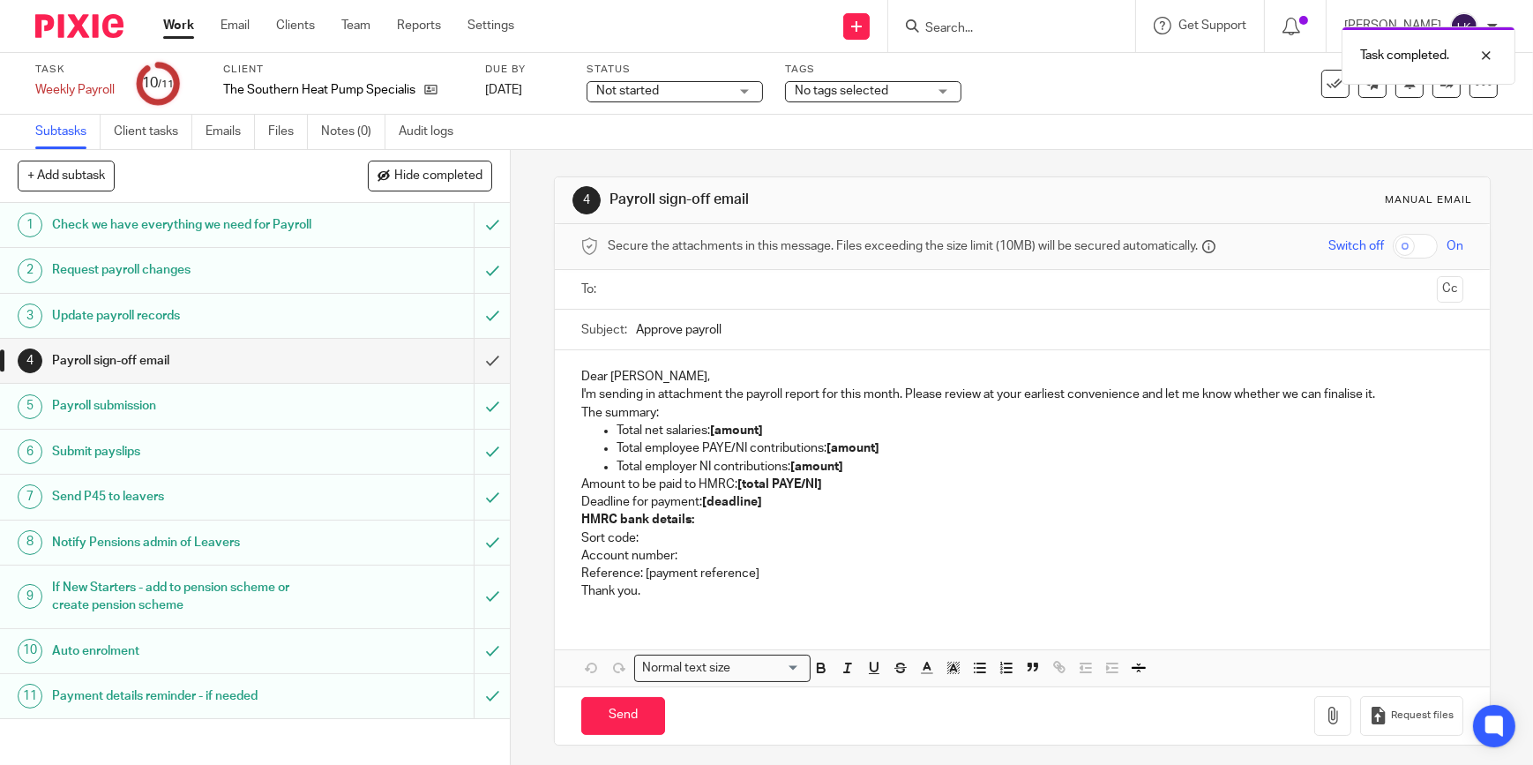
click at [679, 281] on input "text" at bounding box center [1022, 290] width 816 height 20
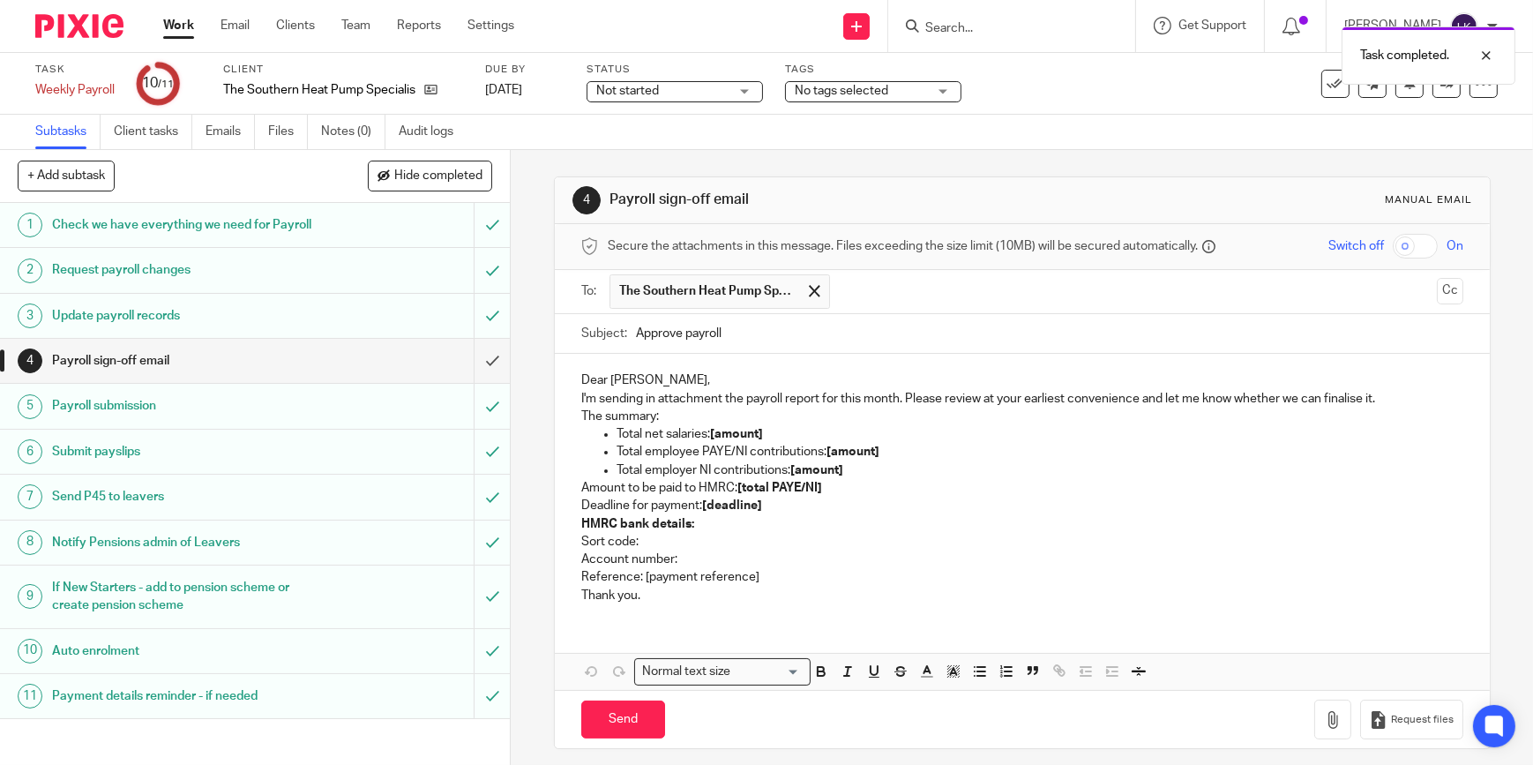
drag, startPoint x: 638, startPoint y: 333, endPoint x: 875, endPoint y: 330, distance: 237.3
click at [875, 330] on input "Approve payroll" at bounding box center [1049, 334] width 827 height 40
type input "A"
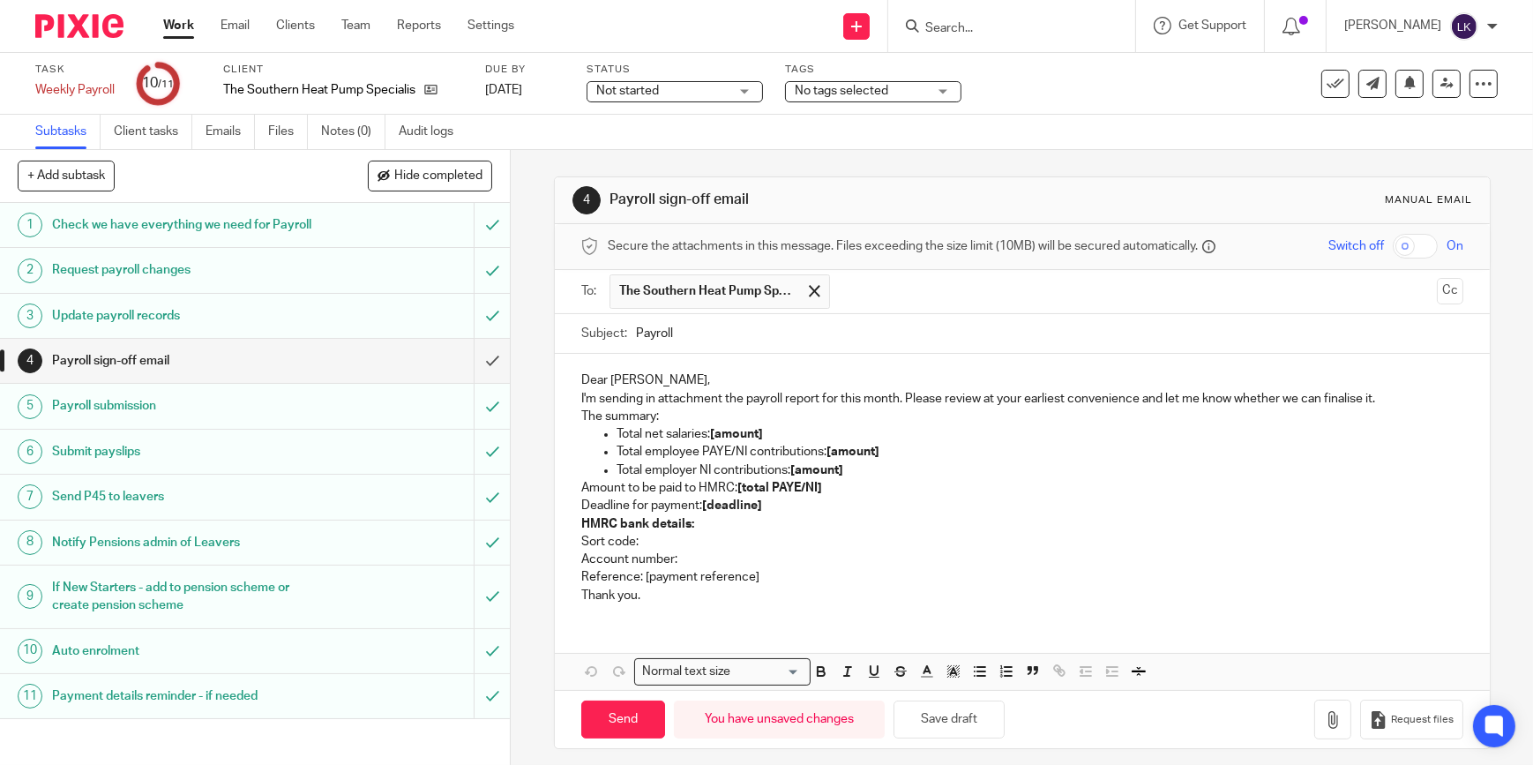
paste input "Week Ending 15-08-2025"
type input "Payroll Week Ending 15-08-2025 - The Southern Heat Pump Specialist"
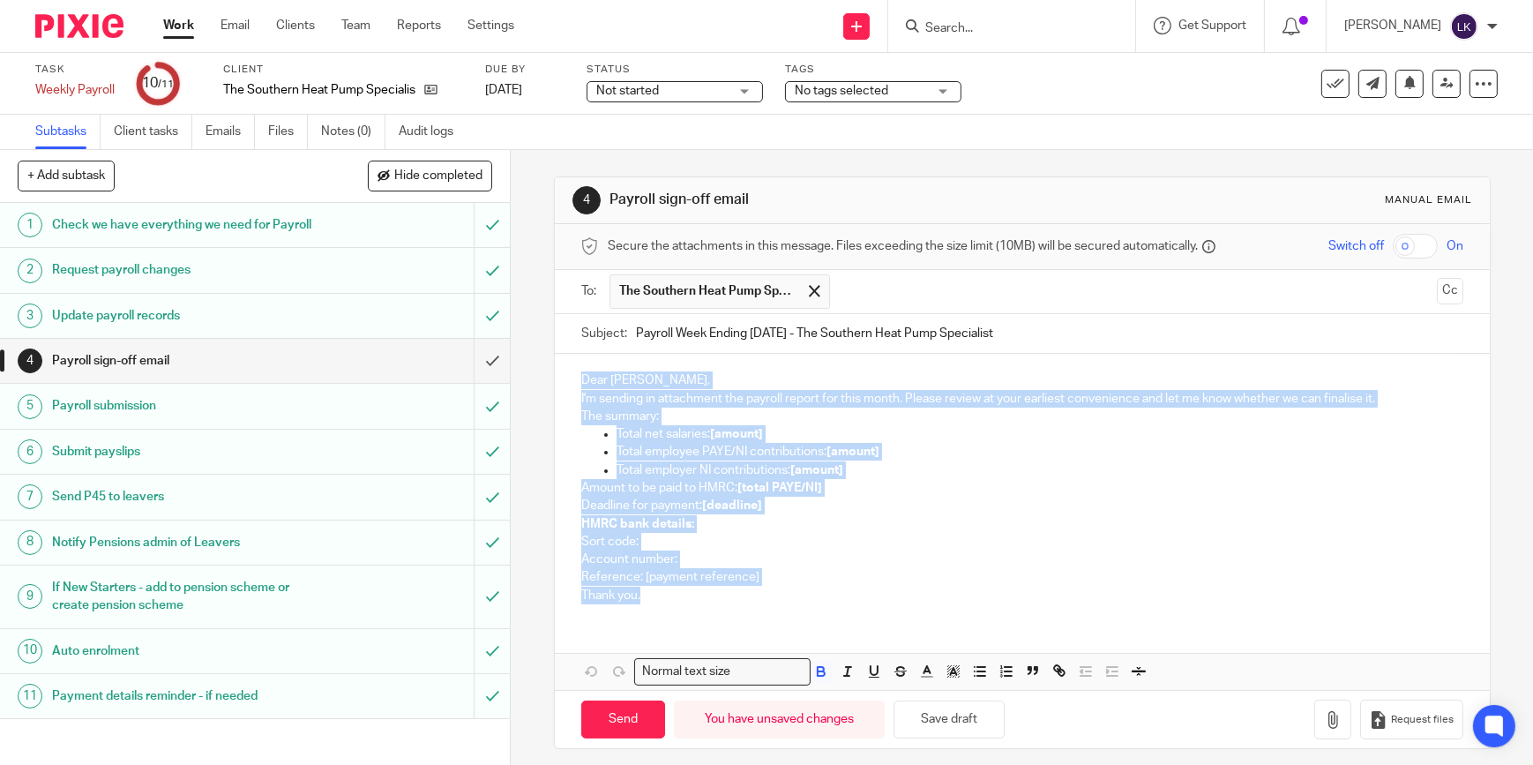
drag, startPoint x: 651, startPoint y: 589, endPoint x: 579, endPoint y: 355, distance: 245.3
click at [579, 355] on div "Dear Bradley, I'm sending in attachment the payroll report for this month. Plea…" at bounding box center [1022, 485] width 935 height 263
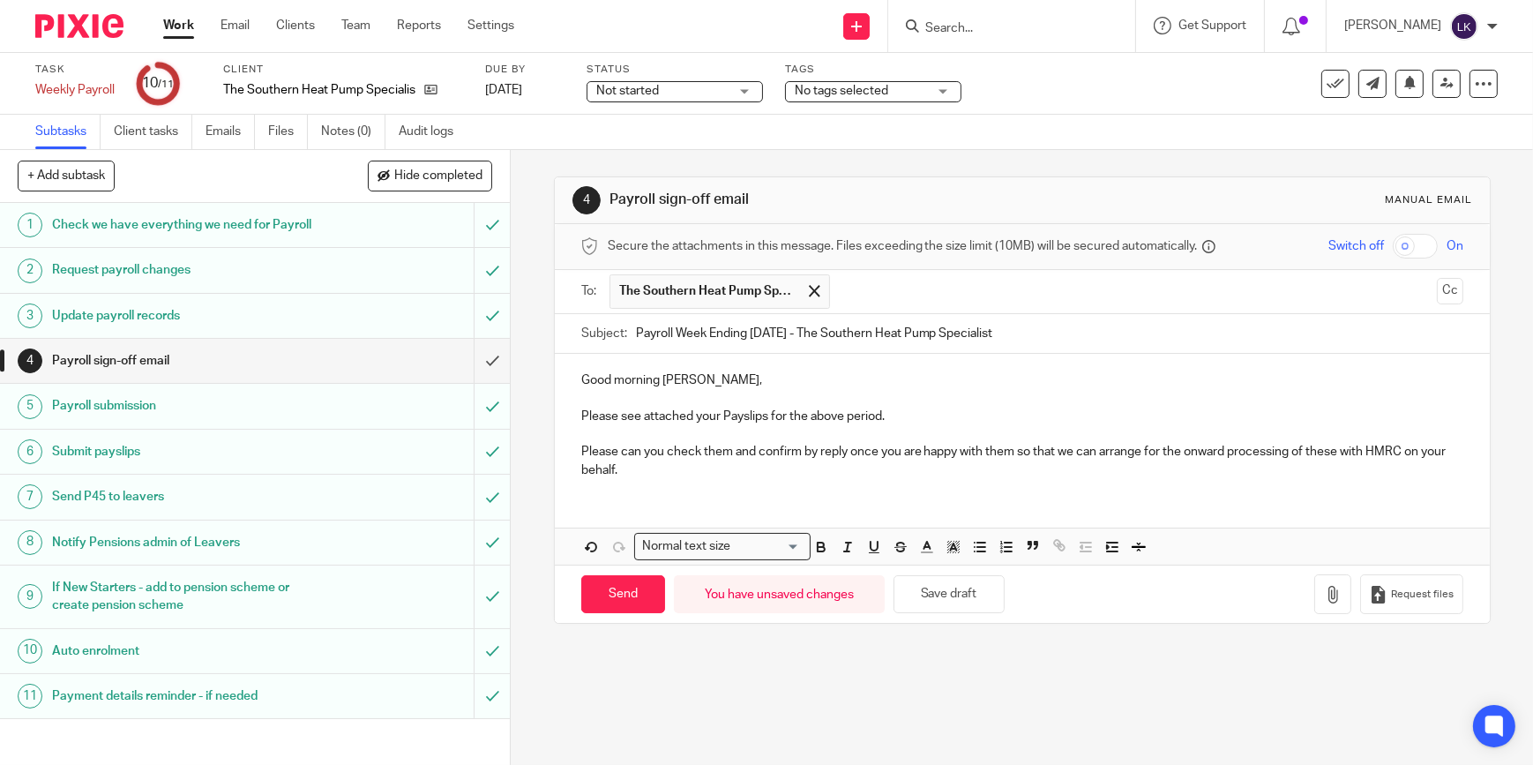
click at [1393, 245] on input "checkbox" at bounding box center [1415, 246] width 45 height 25
click at [1324, 588] on icon "button" at bounding box center [1333, 595] width 18 height 18
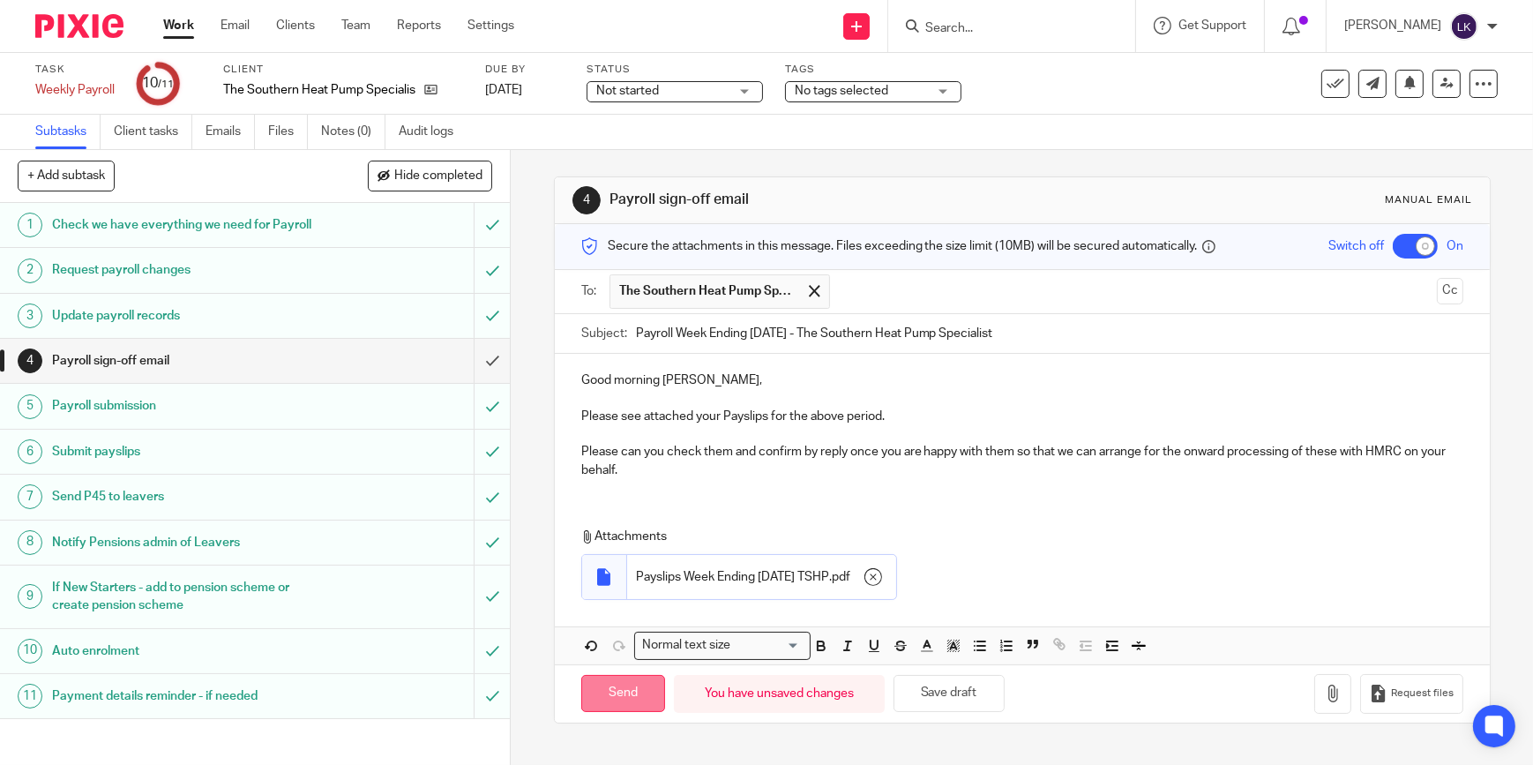
click at [626, 689] on input "Send" at bounding box center [623, 694] width 84 height 38
checkbox input "false"
type input "Sent"
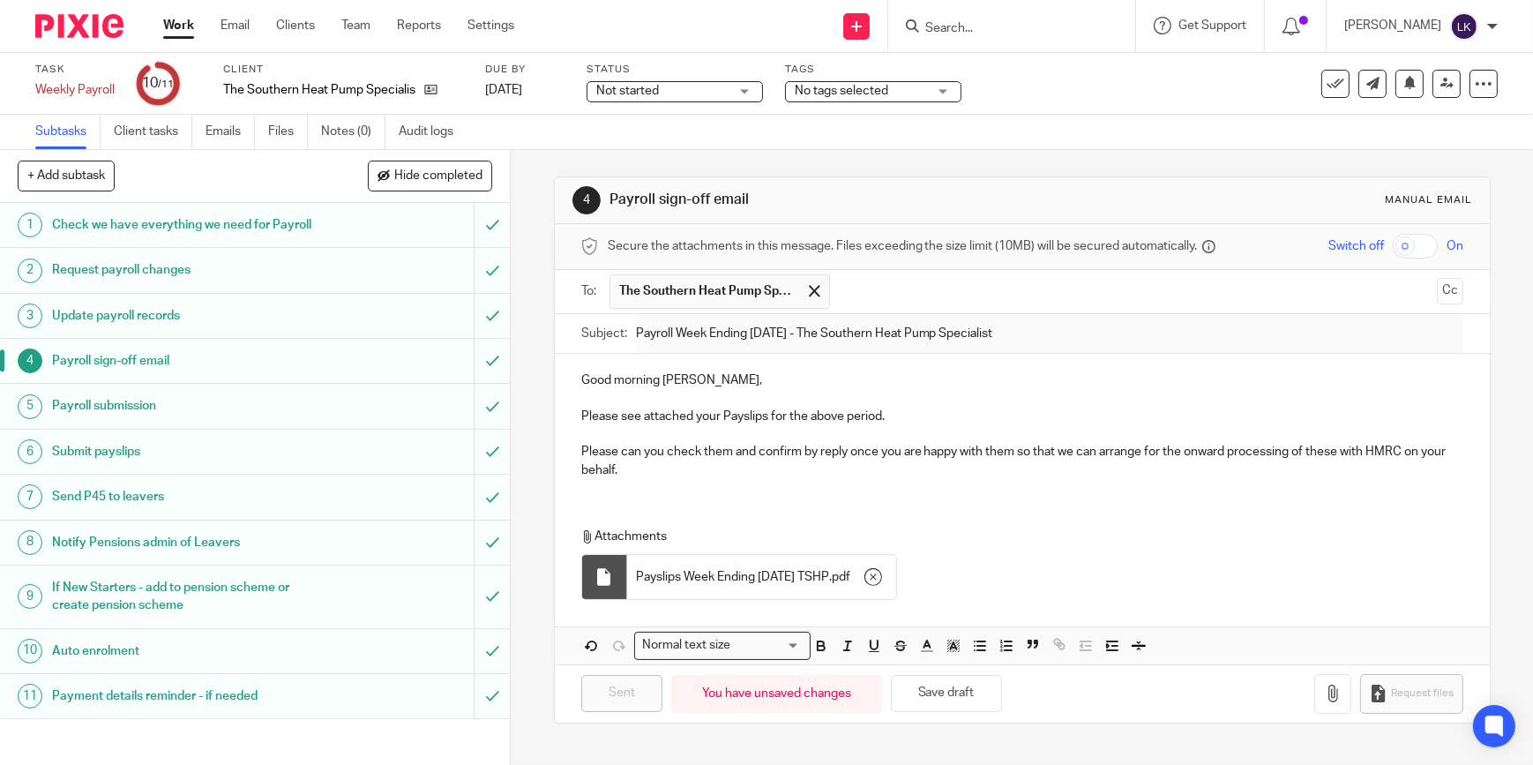
click at [187, 34] on link "Work" at bounding box center [178, 26] width 31 height 18
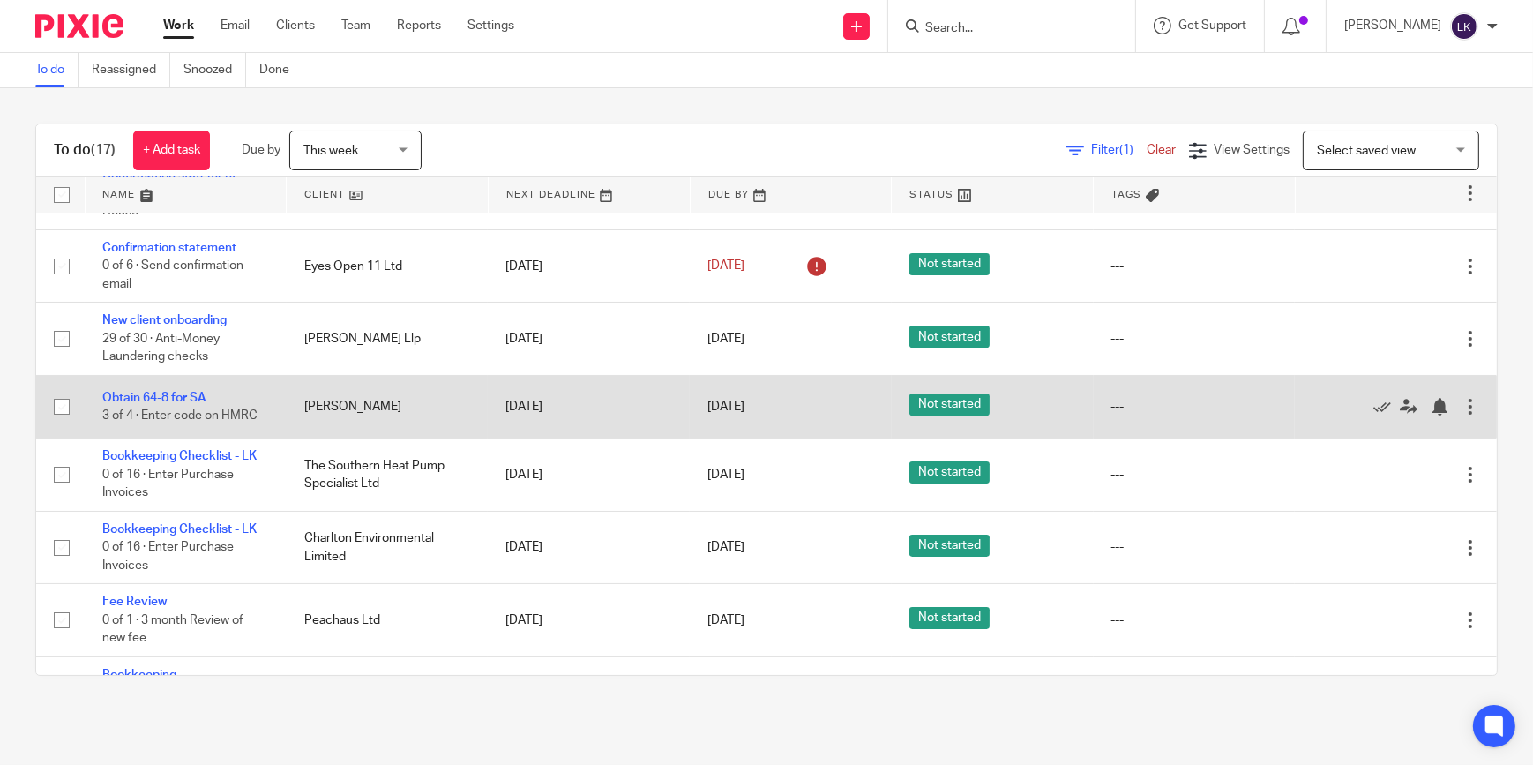
scroll to position [79, 0]
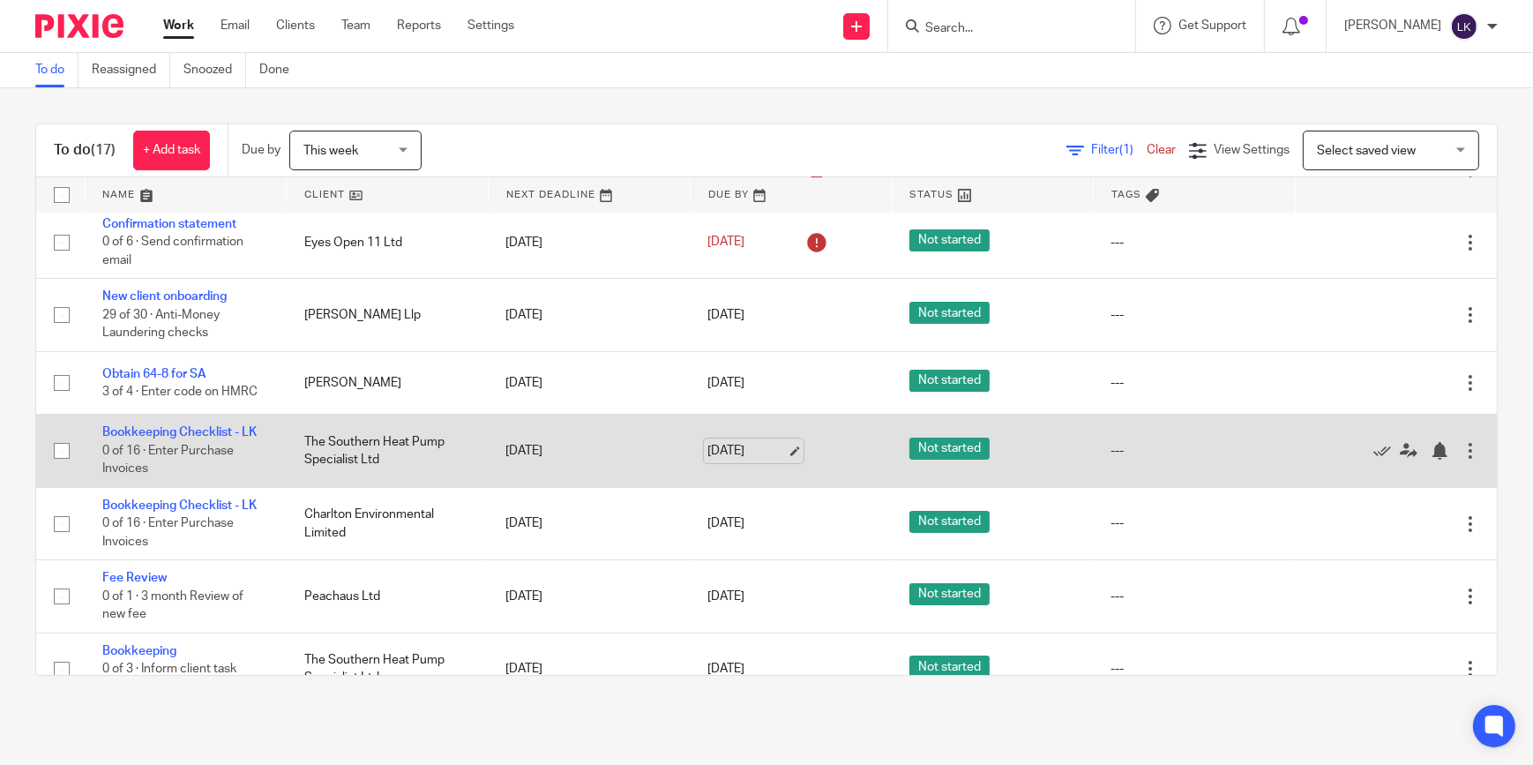
click at [774, 444] on link "15 Aug 2025" at bounding box center [746, 451] width 79 height 19
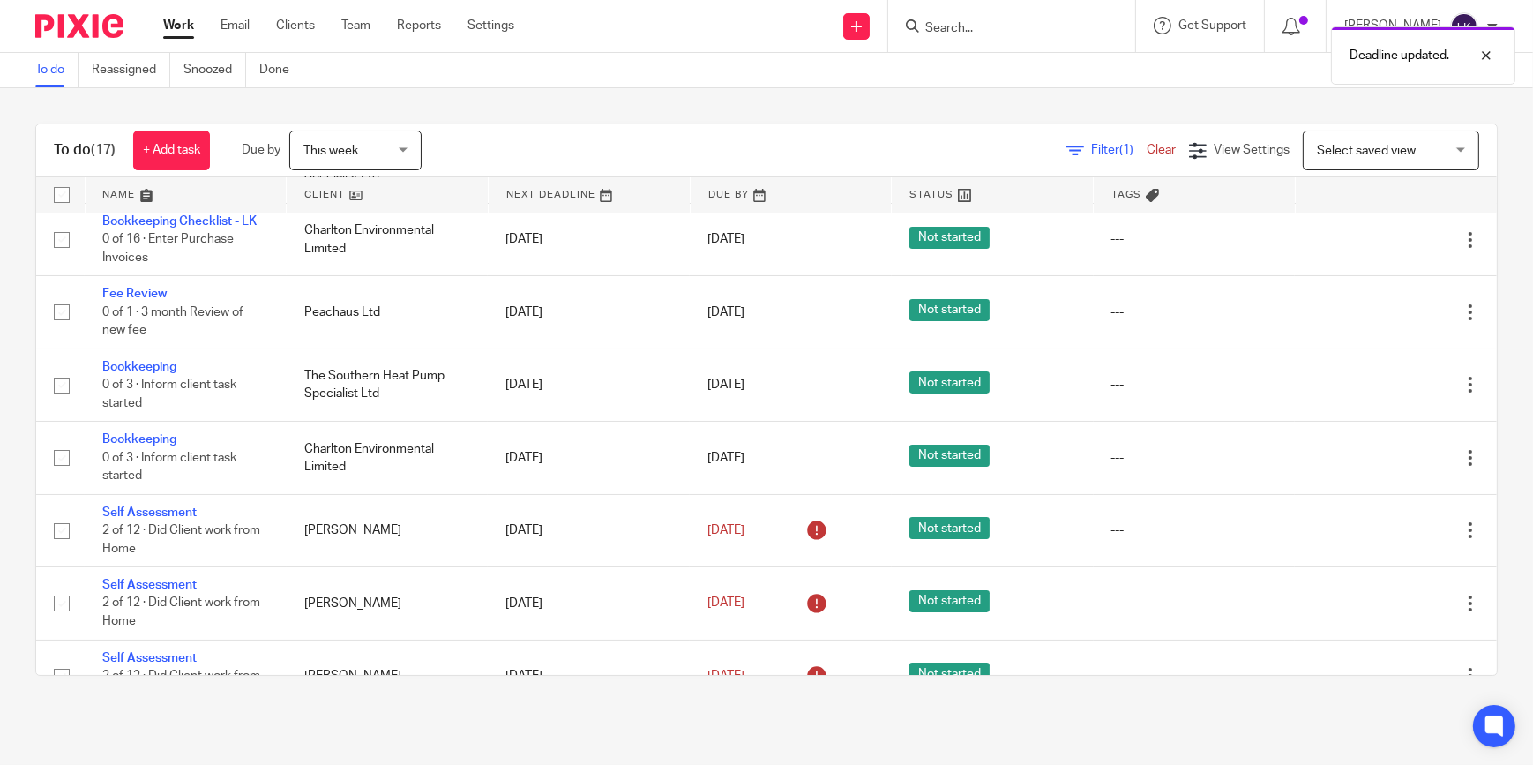
scroll to position [400, 0]
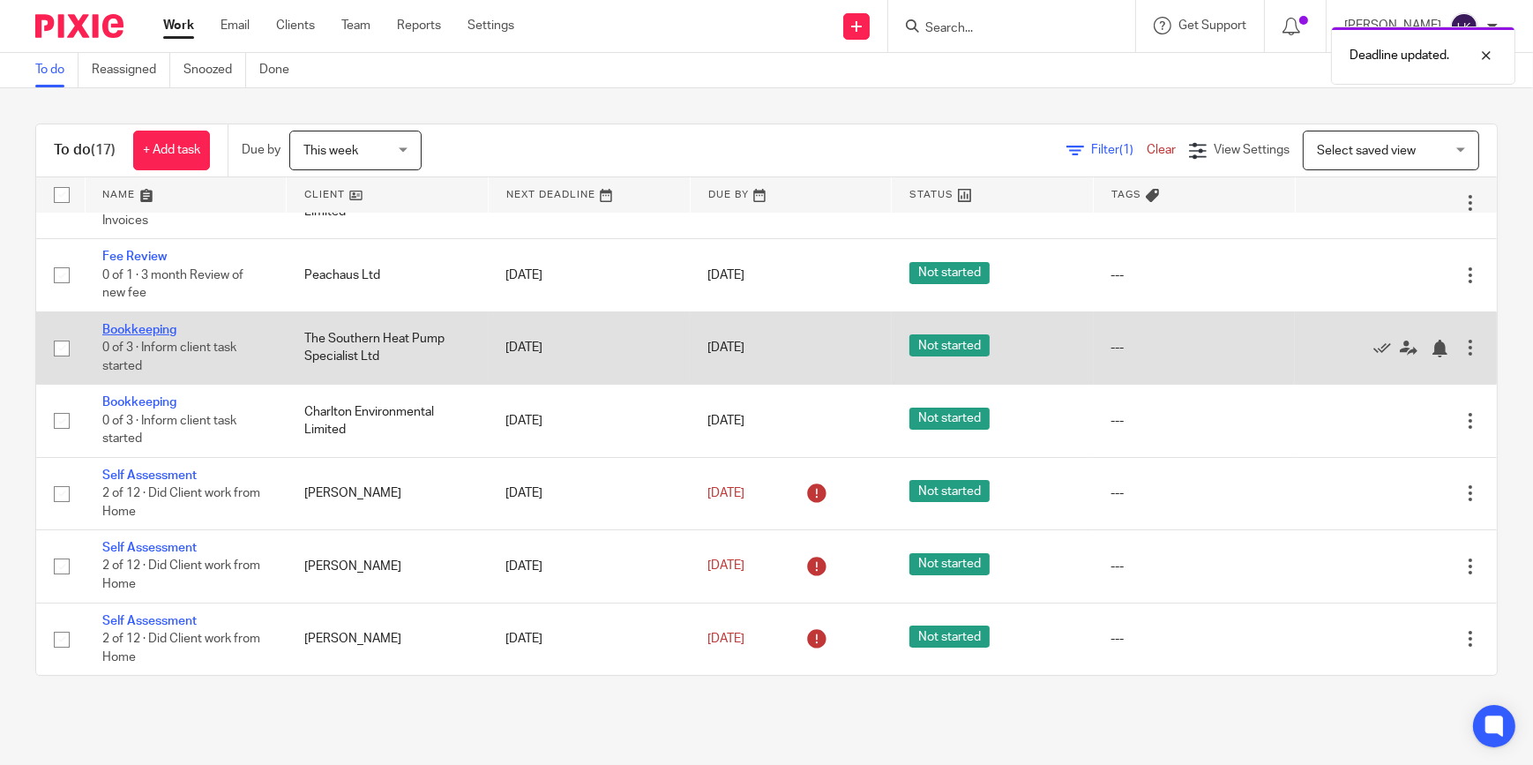
click at [149, 328] on link "Bookkeeping" at bounding box center [139, 330] width 74 height 12
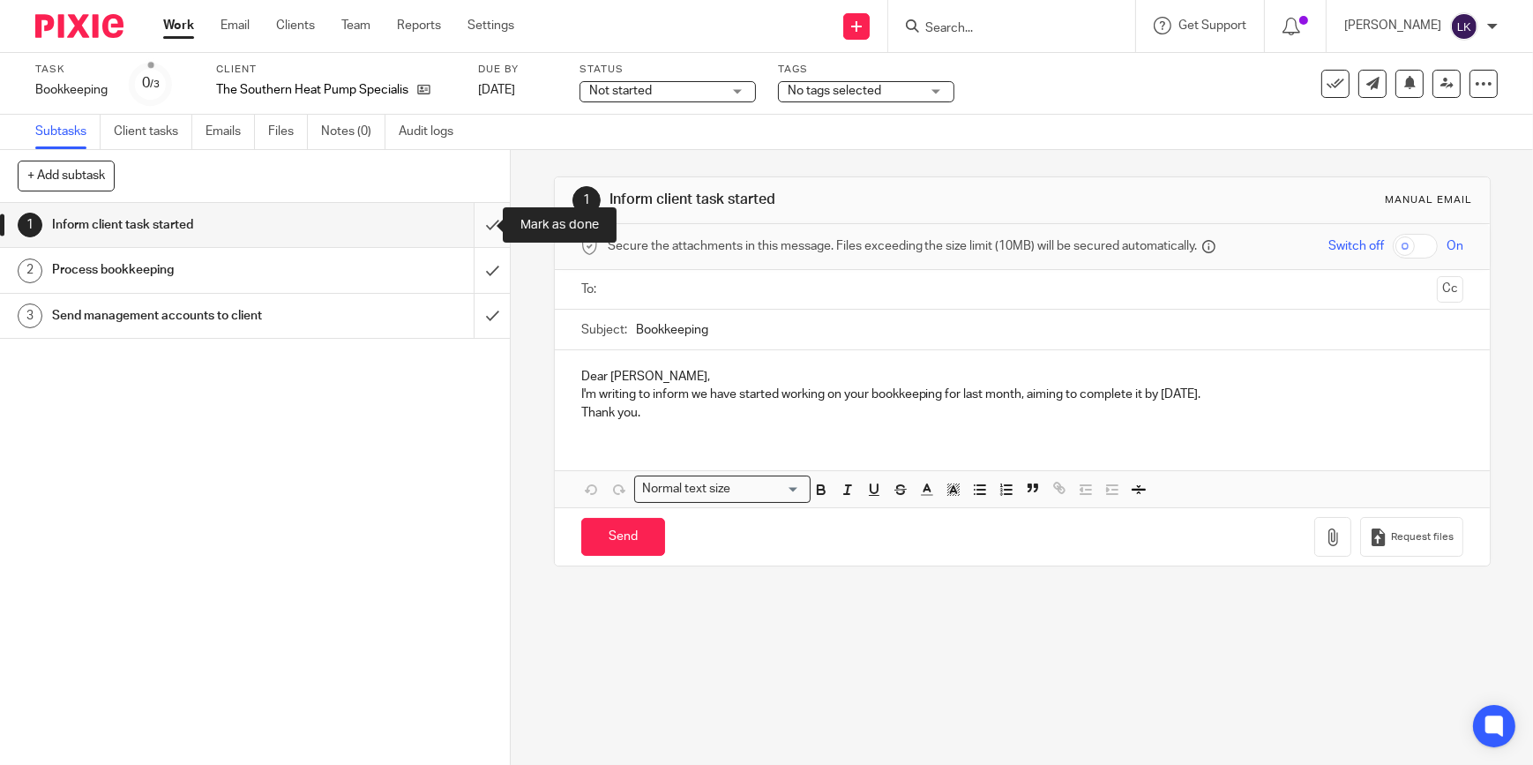
click at [482, 230] on input "submit" at bounding box center [255, 225] width 510 height 44
click at [478, 265] on input "submit" at bounding box center [255, 270] width 510 height 44
click at [485, 308] on input "submit" at bounding box center [255, 316] width 510 height 44
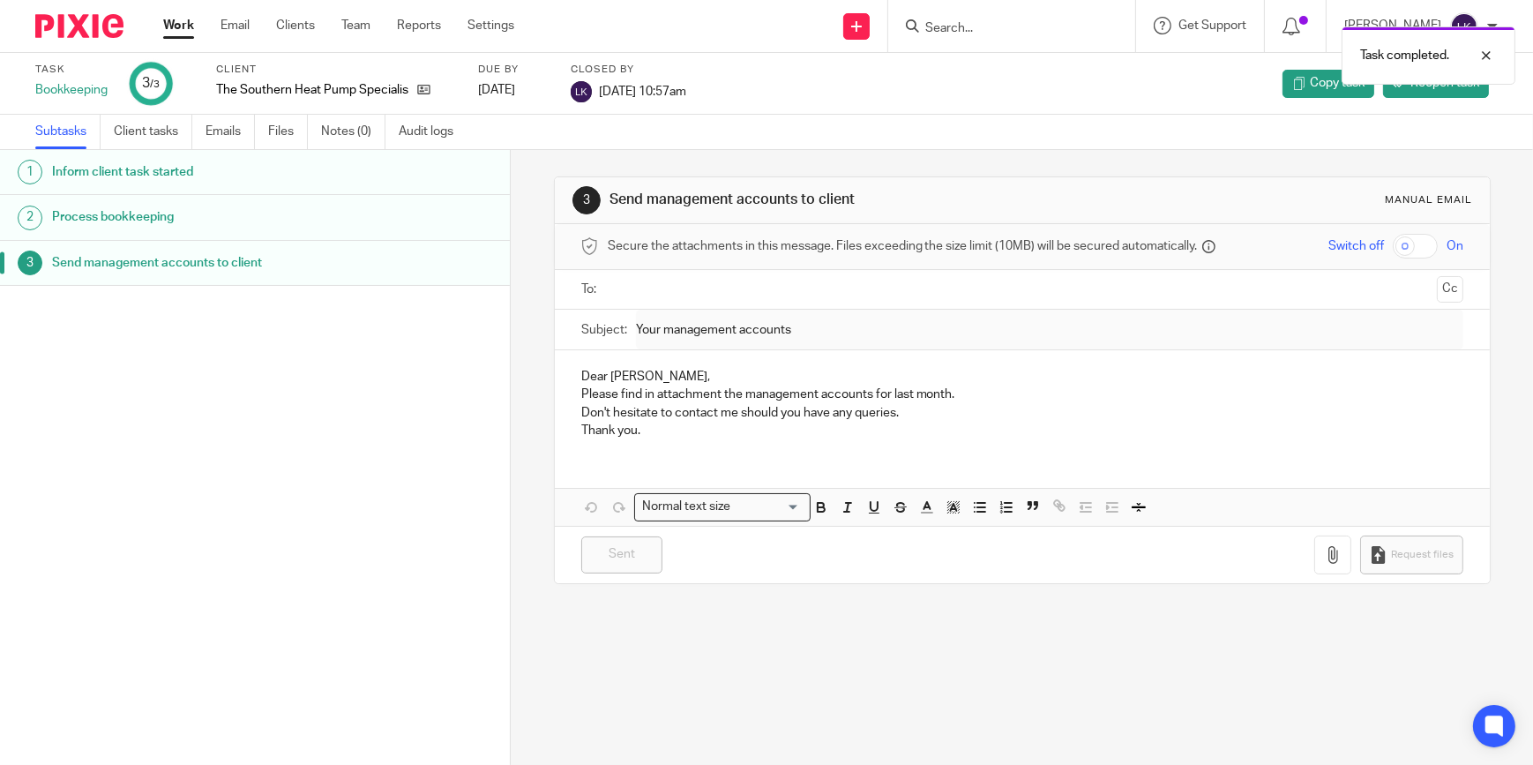
click at [159, 25] on div "Work Email Clients Team Reports Settings Work Email Clients Team Reports Settin…" at bounding box center [343, 26] width 395 height 52
click at [183, 26] on link "Work" at bounding box center [178, 26] width 31 height 18
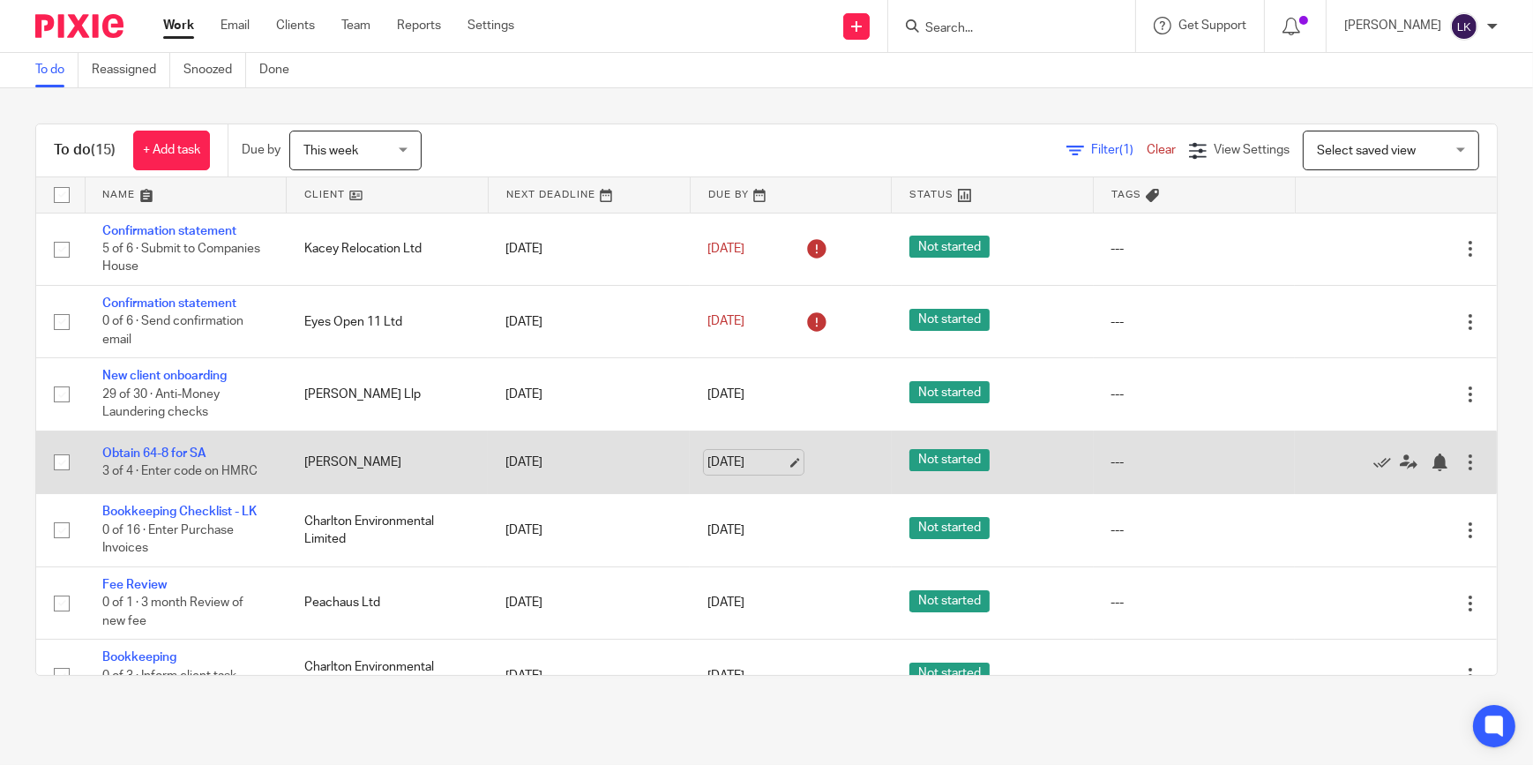
click at [780, 460] on link "[DATE]" at bounding box center [746, 462] width 79 height 19
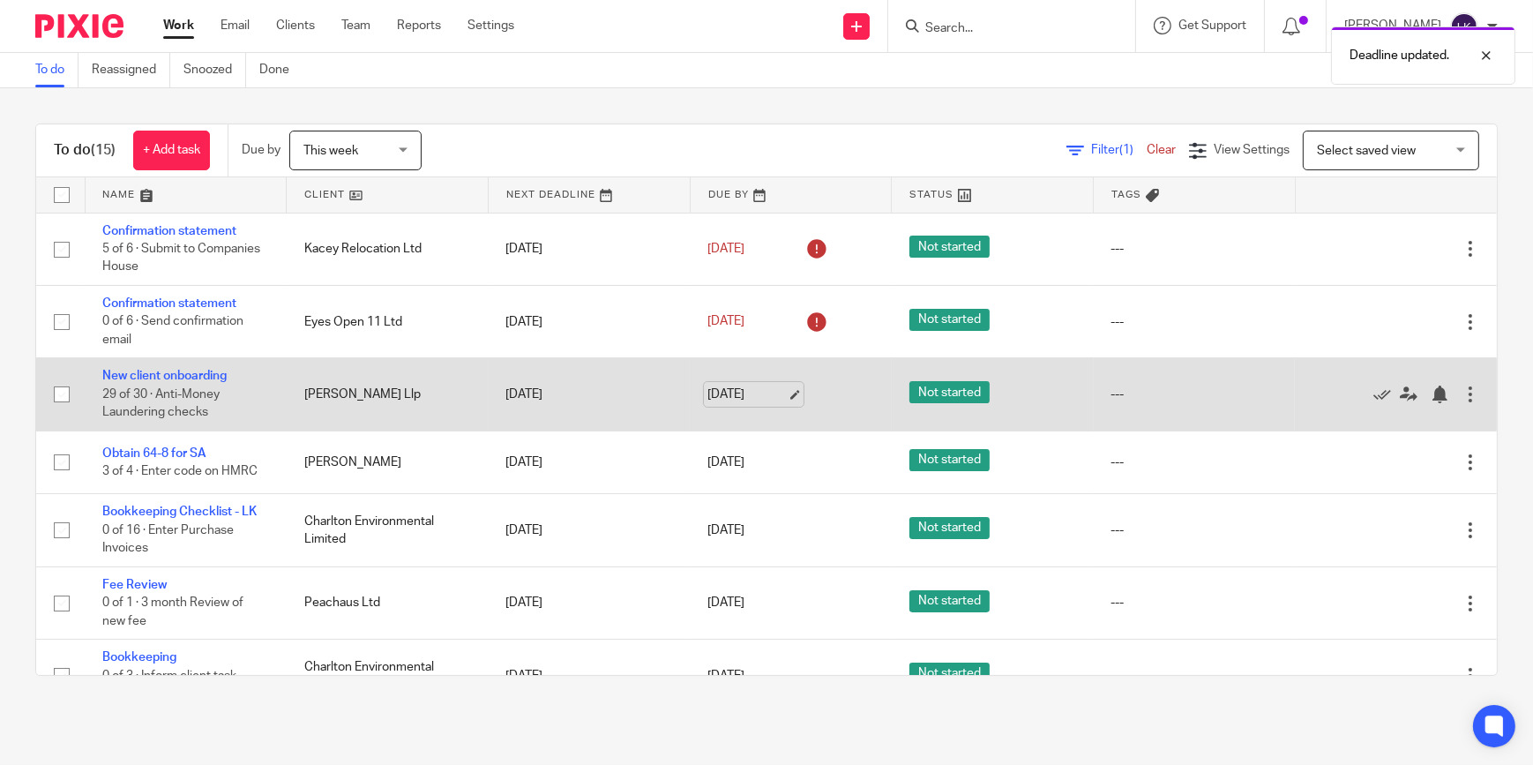
click at [776, 391] on link "[DATE]" at bounding box center [746, 394] width 79 height 19
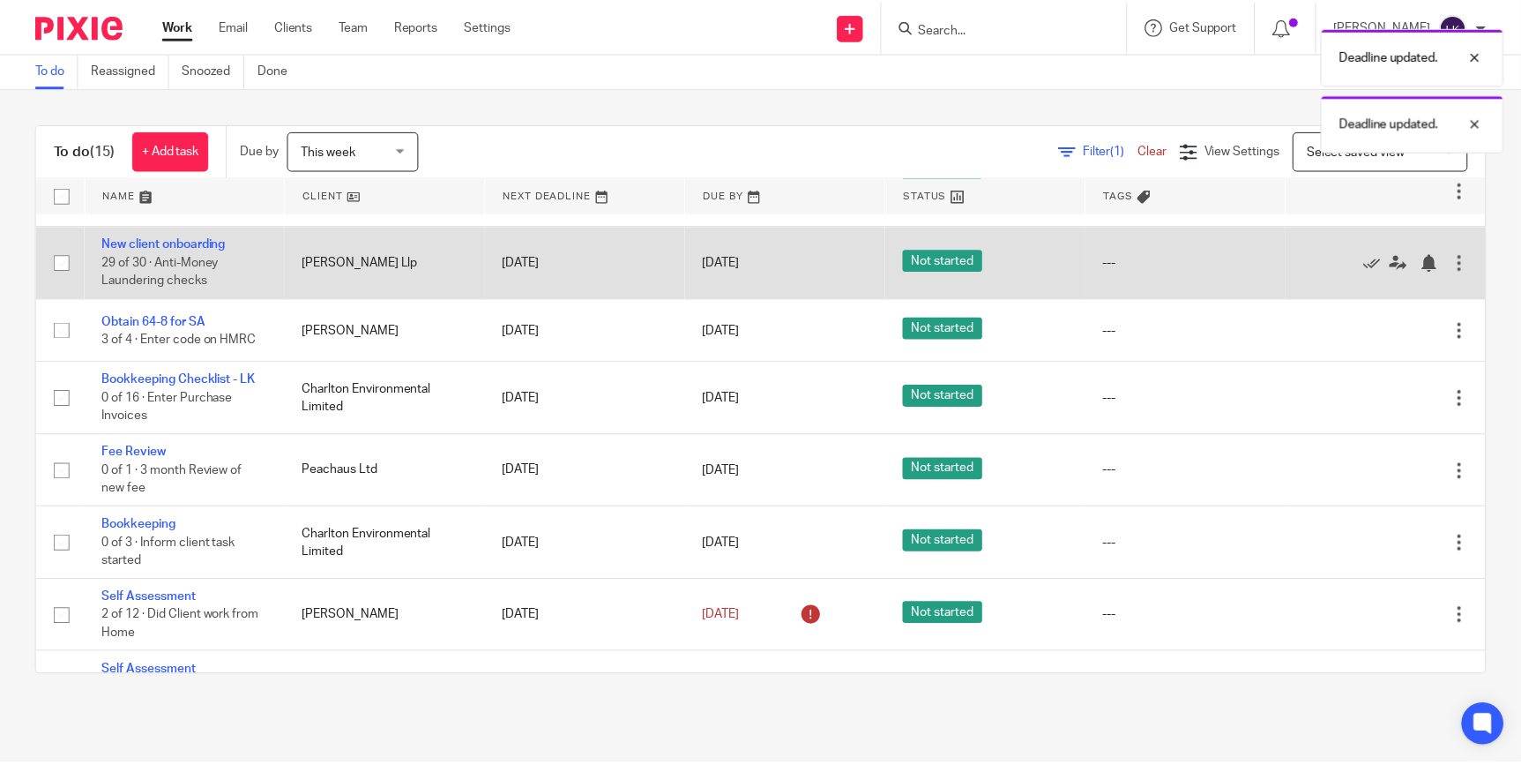
scroll to position [160, 0]
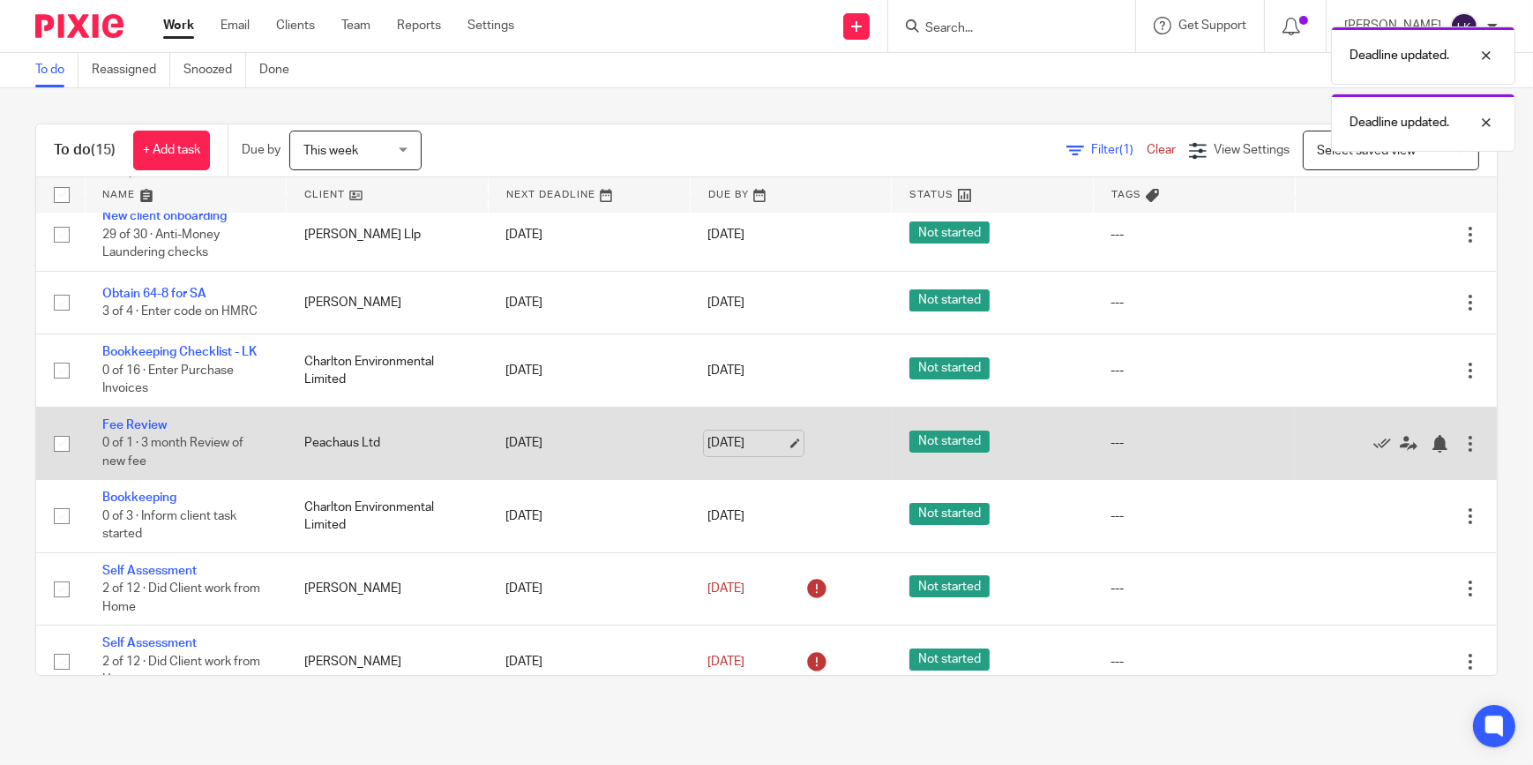
click at [773, 440] on link "[DATE]" at bounding box center [746, 443] width 79 height 19
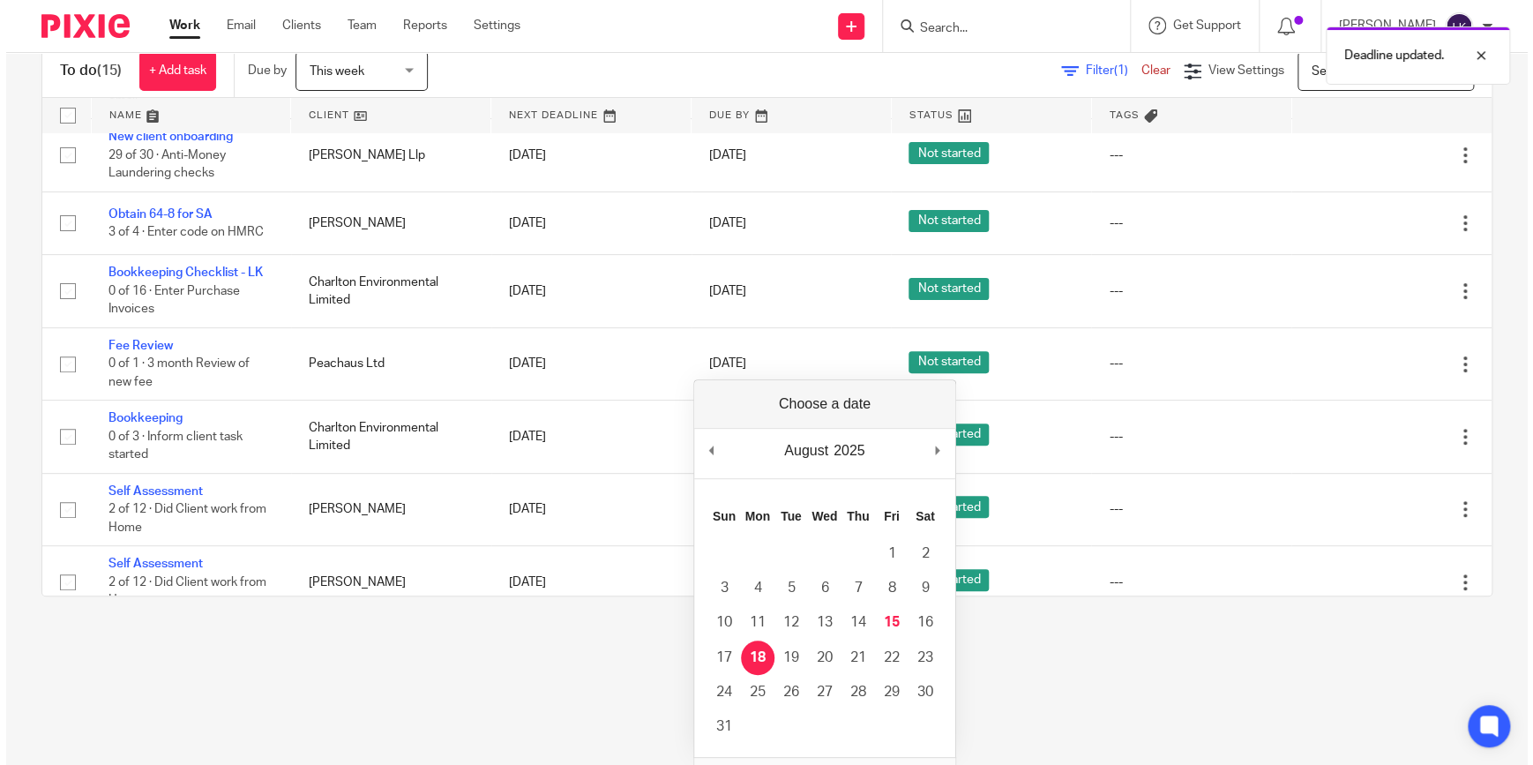
scroll to position [0, 0]
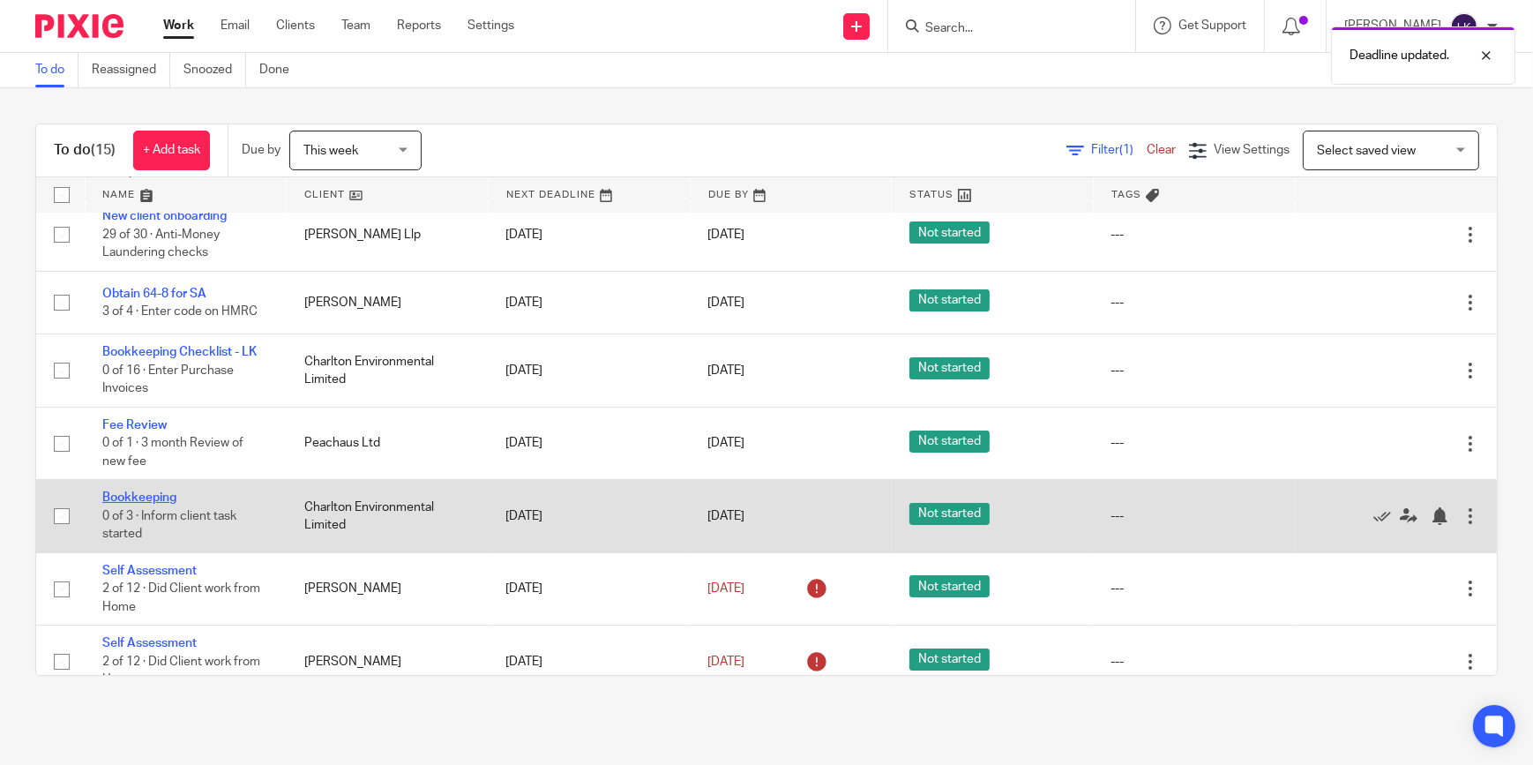
click at [159, 498] on link "Bookkeeping" at bounding box center [139, 497] width 74 height 12
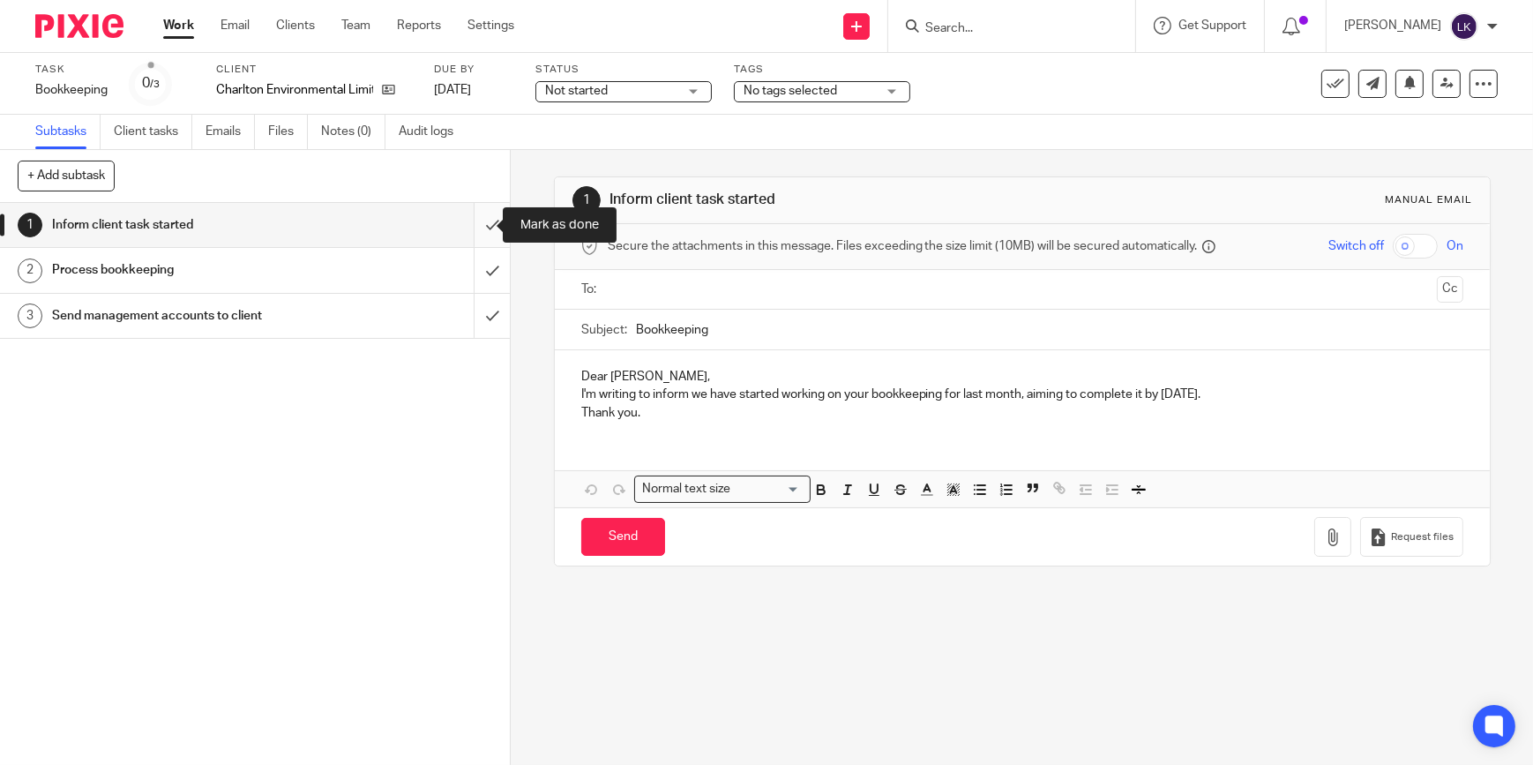
click at [472, 225] on input "submit" at bounding box center [255, 225] width 510 height 44
click at [476, 258] on input "submit" at bounding box center [255, 270] width 510 height 44
click at [485, 309] on input "submit" at bounding box center [255, 316] width 510 height 44
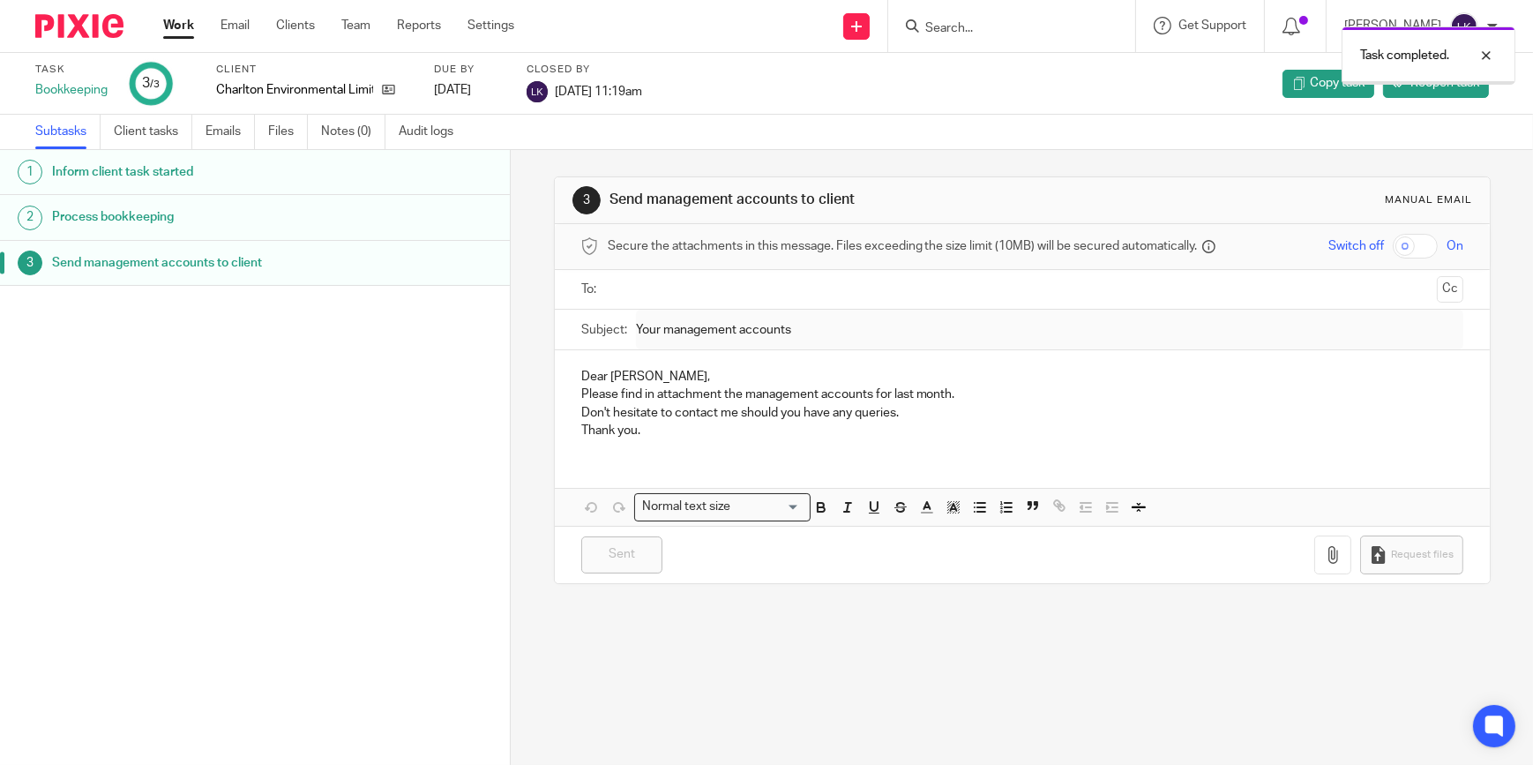
click at [188, 25] on link "Work" at bounding box center [178, 26] width 31 height 18
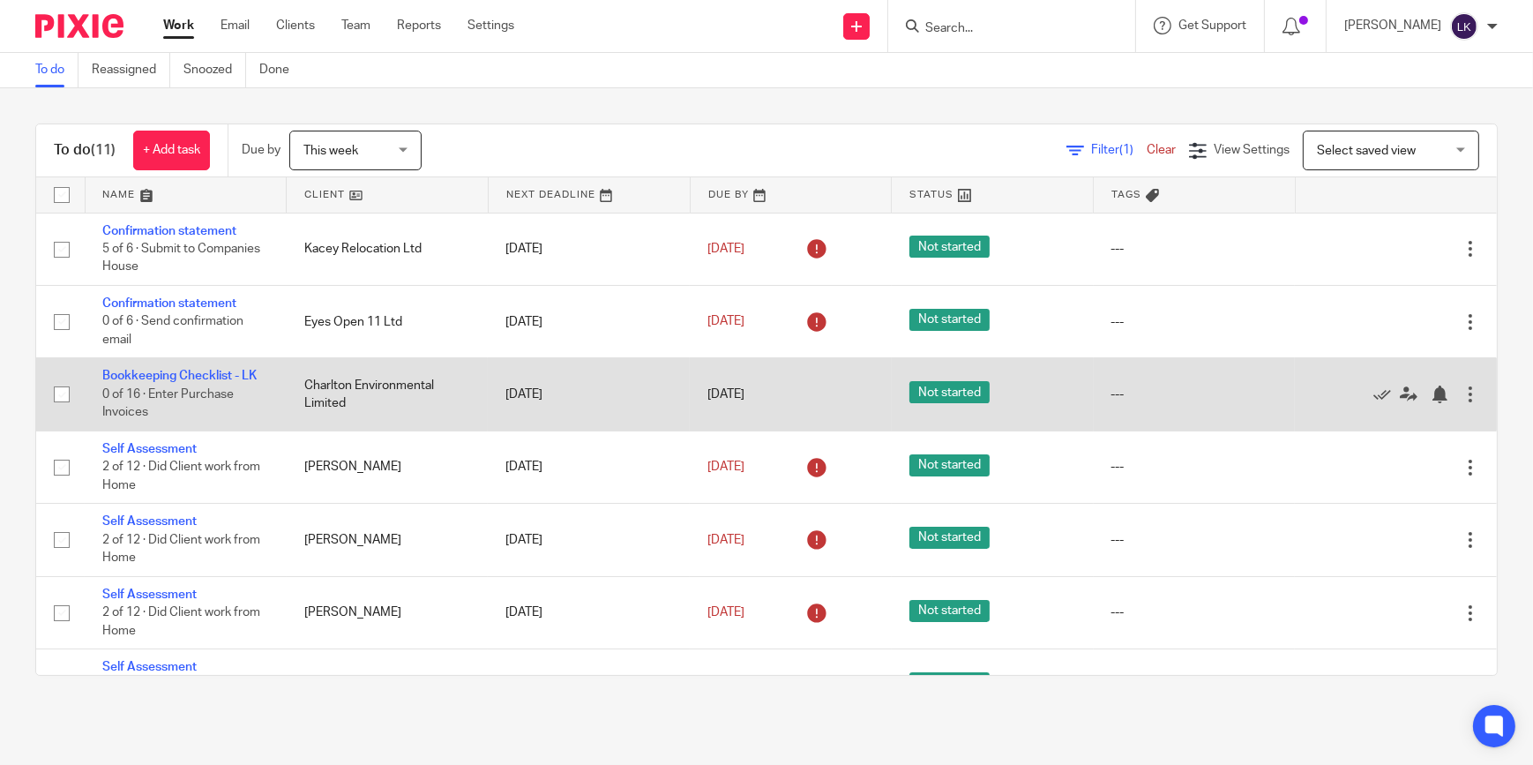
click at [780, 394] on div "15 Aug 2025" at bounding box center [790, 394] width 167 height 19
click at [776, 392] on link "15 Aug 2025" at bounding box center [746, 394] width 79 height 19
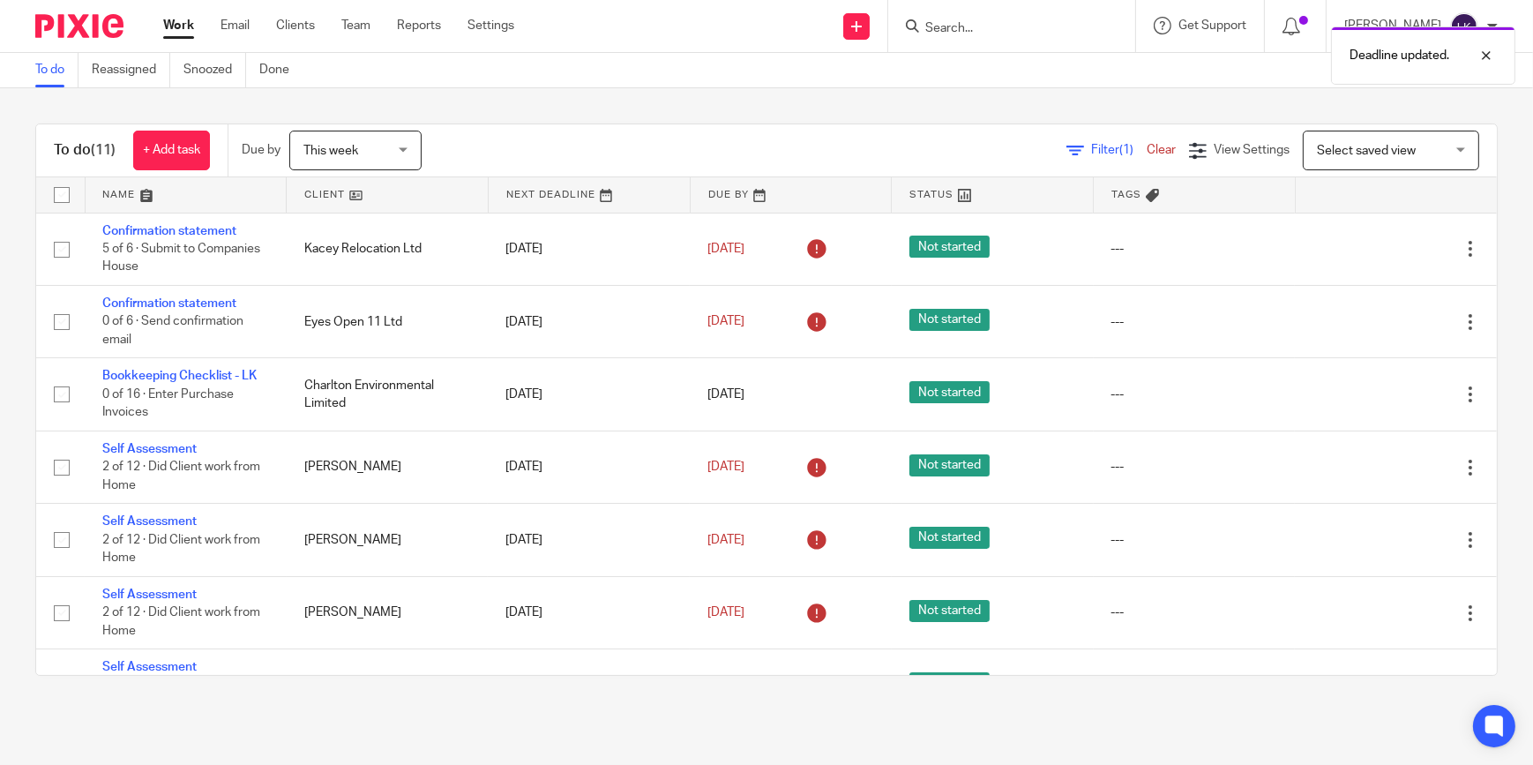
click at [189, 19] on link "Work" at bounding box center [178, 26] width 31 height 18
click at [362, 156] on span "This week" at bounding box center [349, 149] width 93 height 37
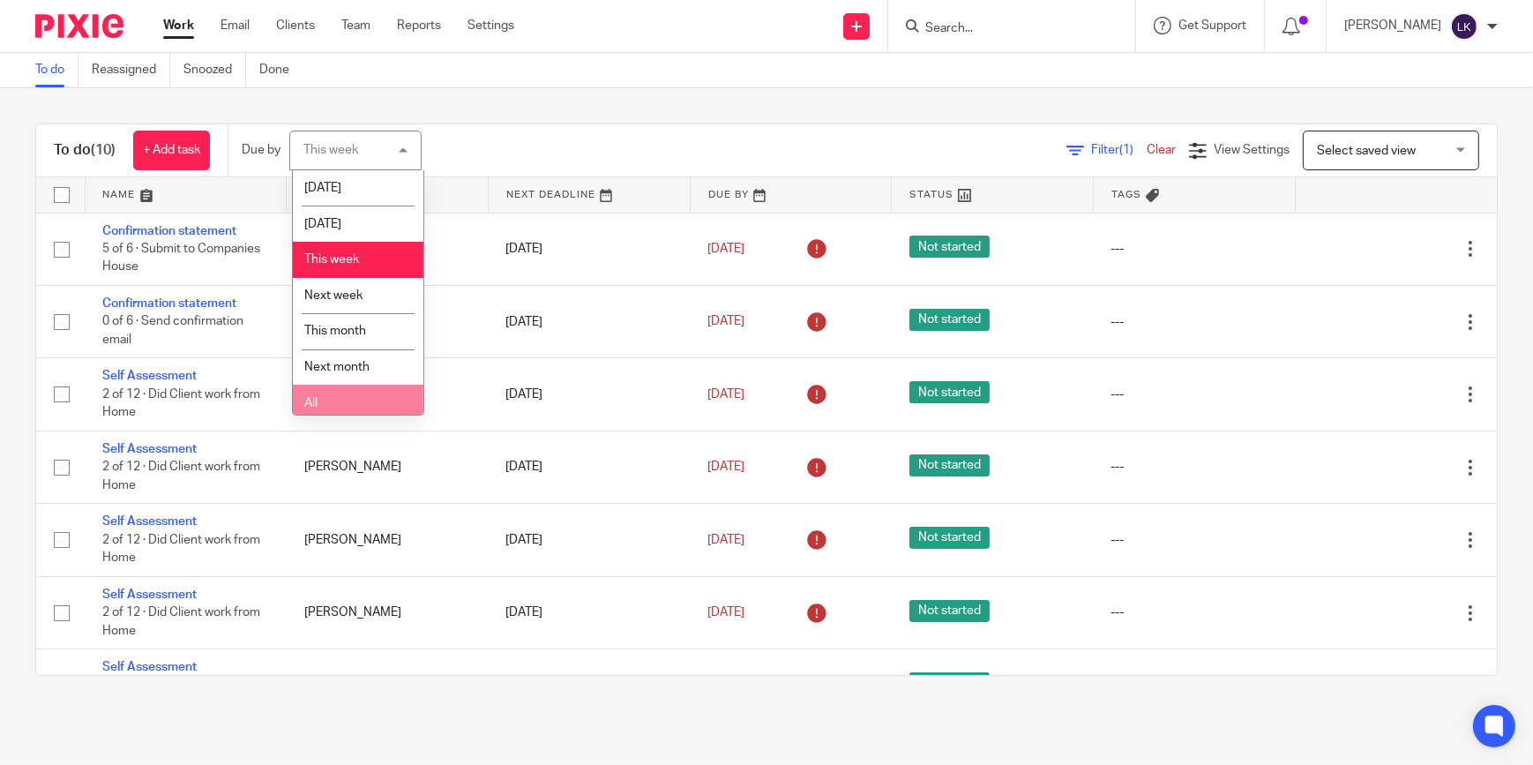
click at [333, 399] on li "All" at bounding box center [358, 403] width 131 height 36
